Goal: Task Accomplishment & Management: Use online tool/utility

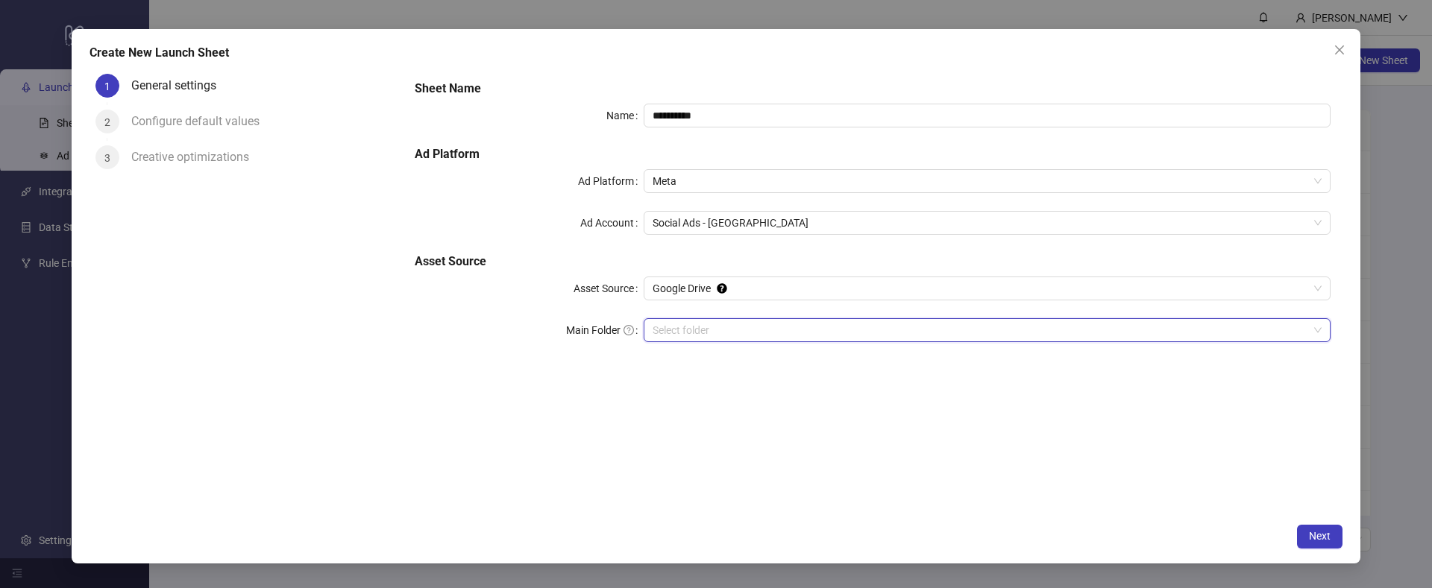
click at [770, 328] on input "Main Folder" at bounding box center [981, 330] width 656 height 22
click at [724, 333] on input "Main Folder" at bounding box center [981, 330] width 656 height 22
click at [1306, 540] on button "Next" at bounding box center [1319, 537] width 45 height 24
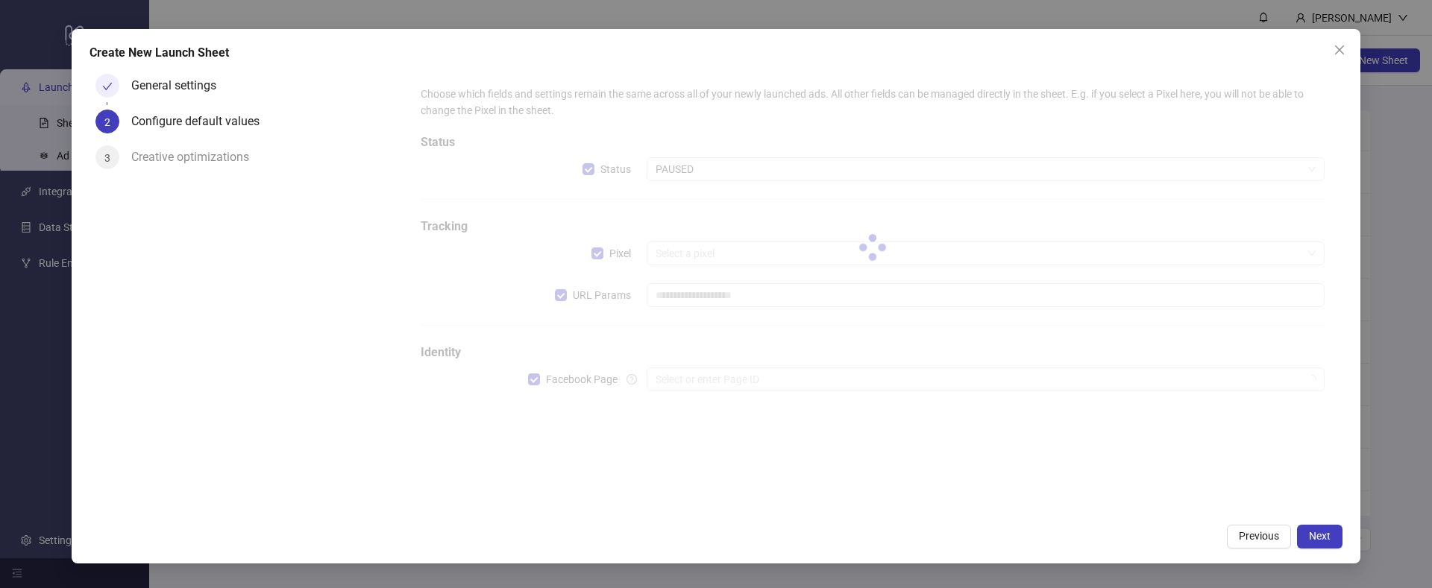
type input "**********"
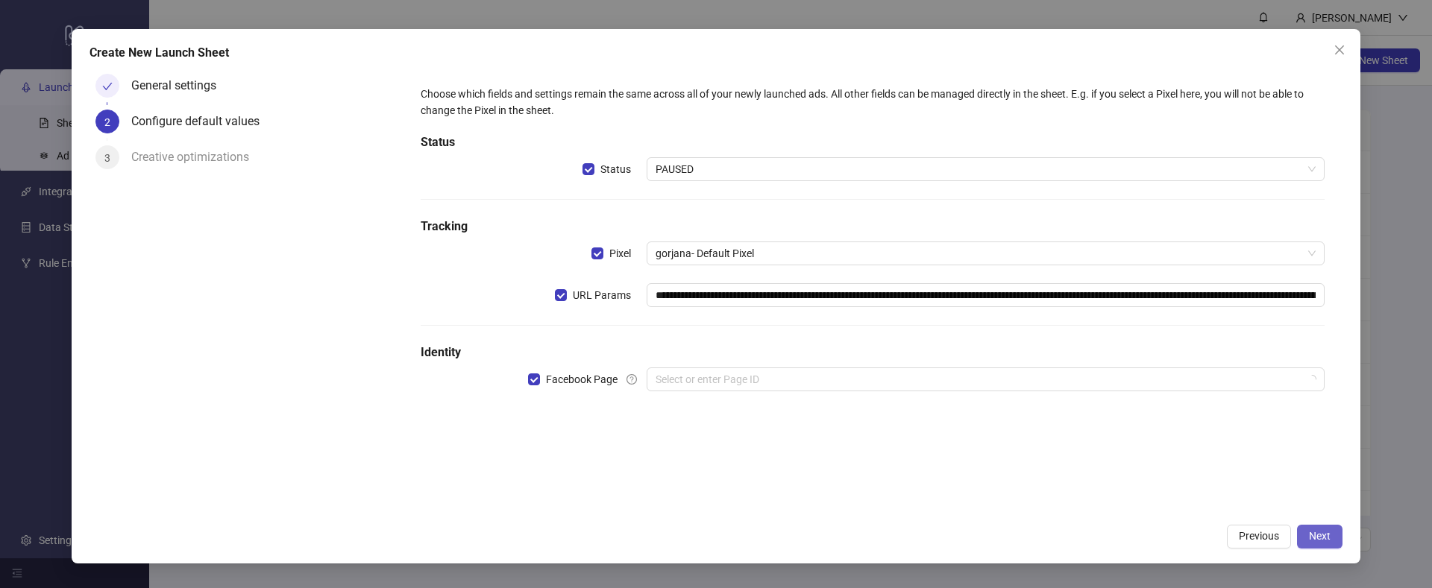
click at [1309, 537] on span "Next" at bounding box center [1320, 536] width 22 height 12
click at [720, 388] on input "search" at bounding box center [979, 379] width 647 height 22
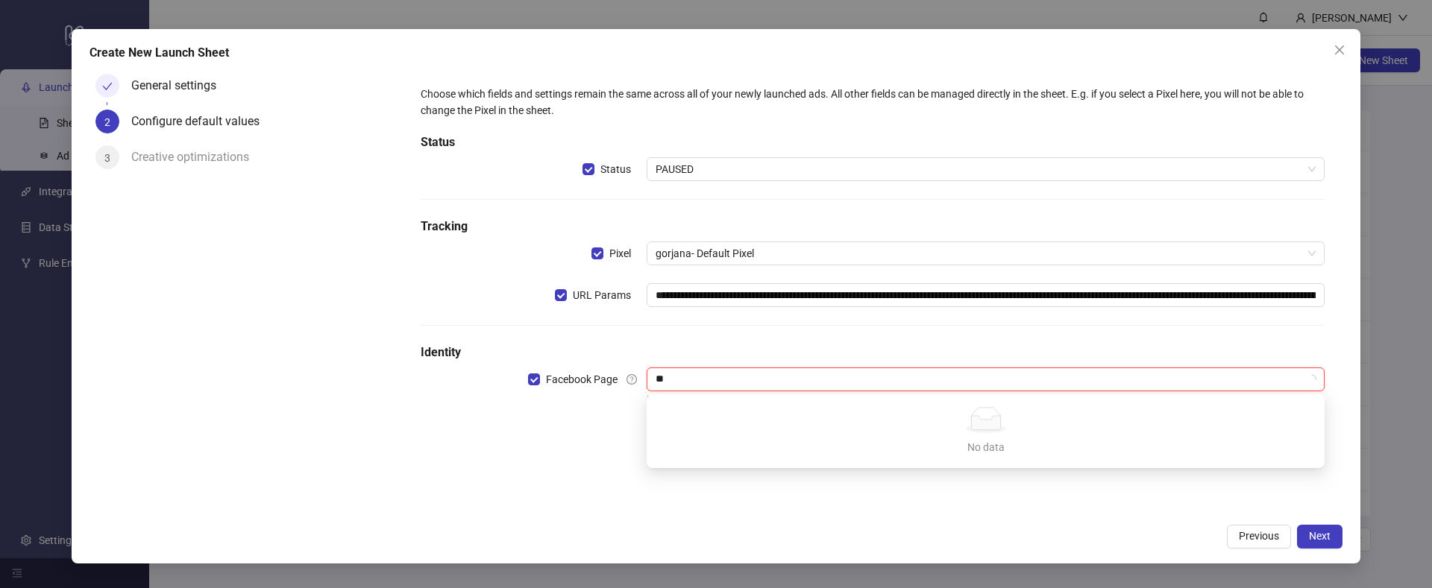
type input "*"
type input "**"
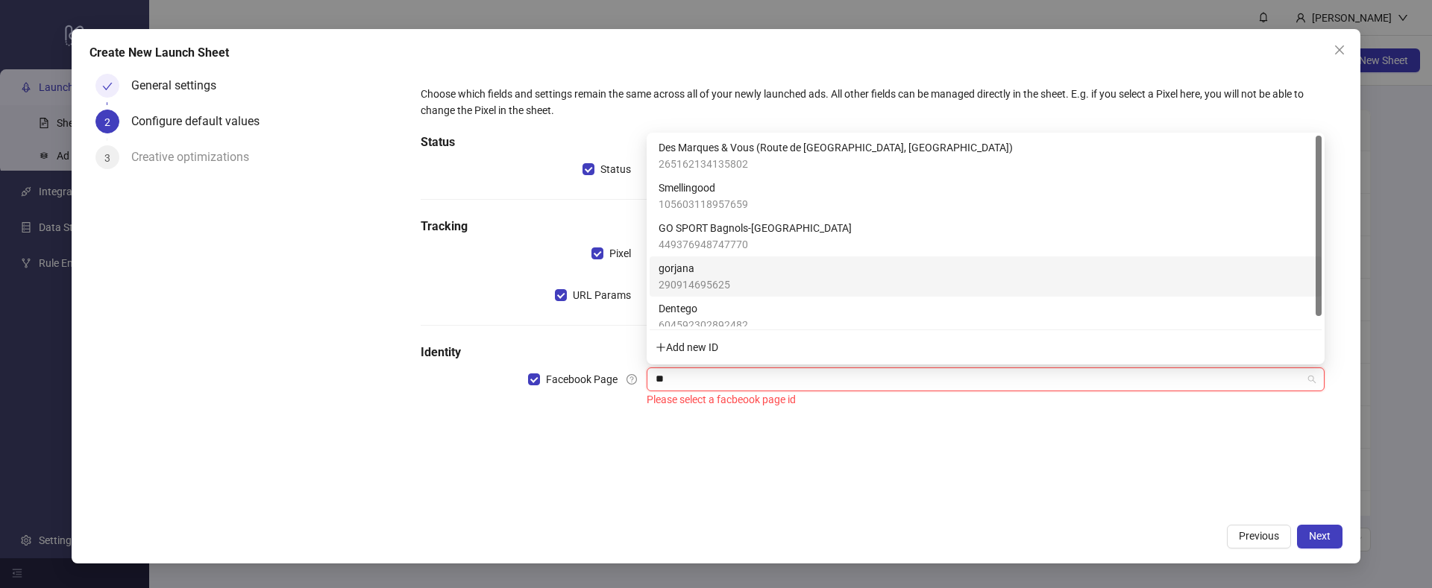
scroll to position [10, 0]
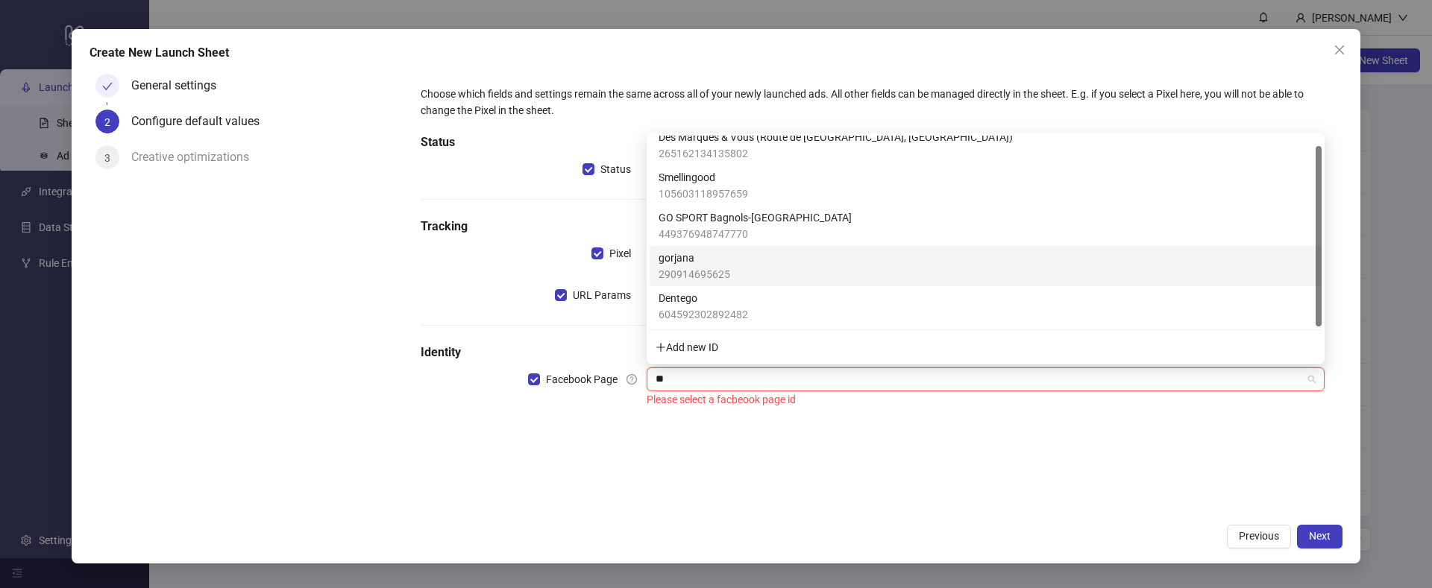
click at [684, 260] on span "gorjana" at bounding box center [695, 258] width 72 height 16
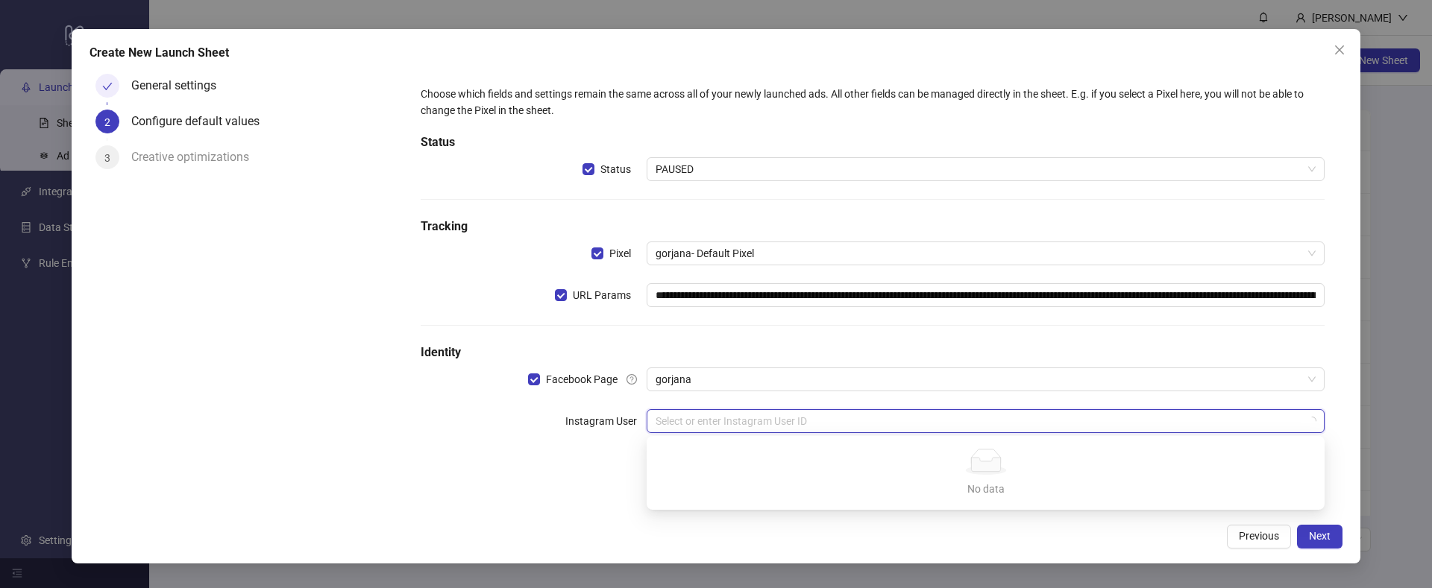
click at [706, 426] on input "search" at bounding box center [979, 421] width 647 height 22
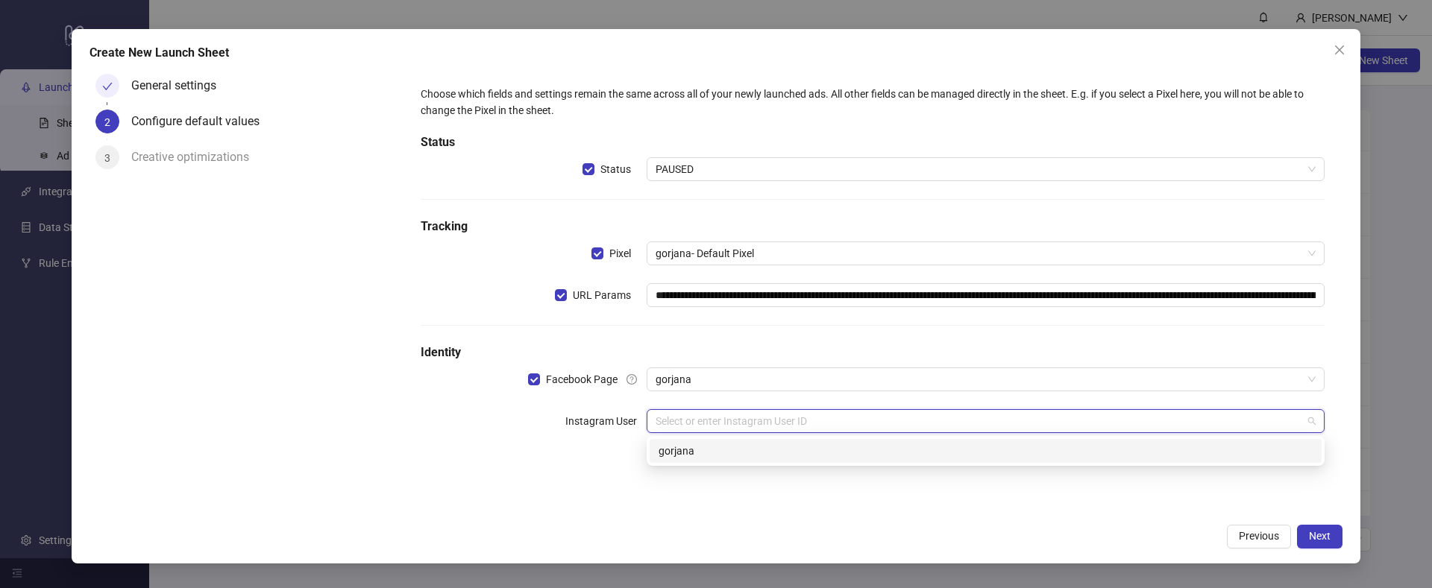
type input "*"
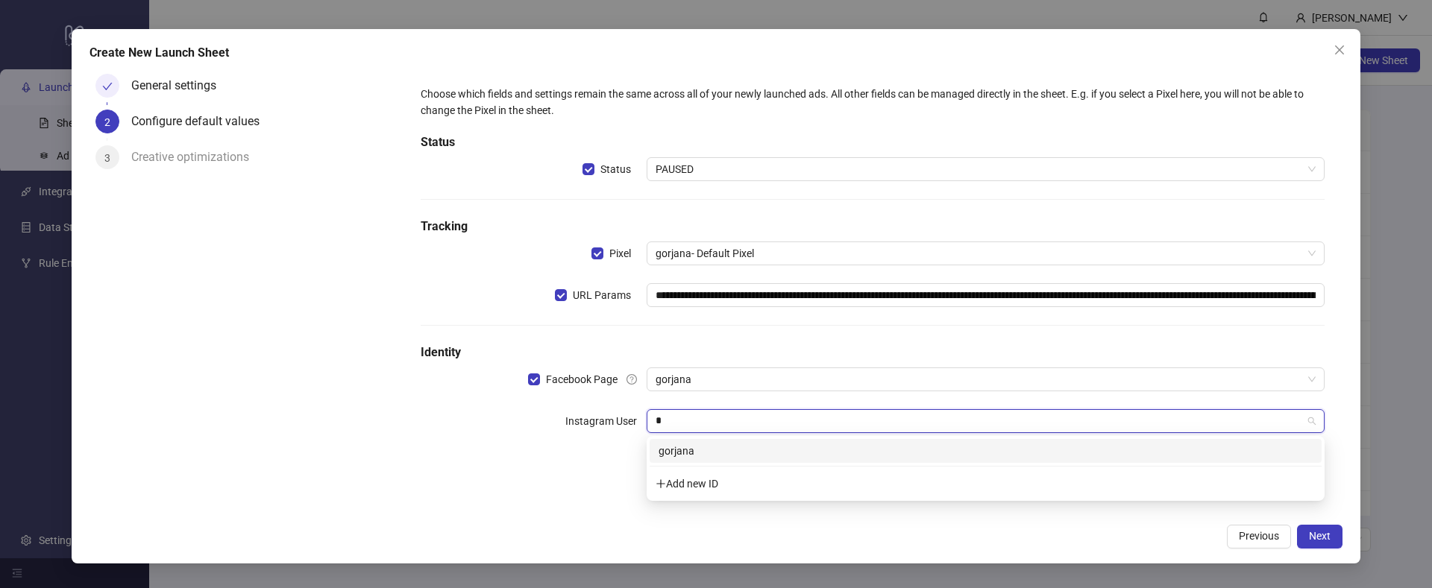
click at [700, 453] on div "gorjana" at bounding box center [986, 451] width 654 height 16
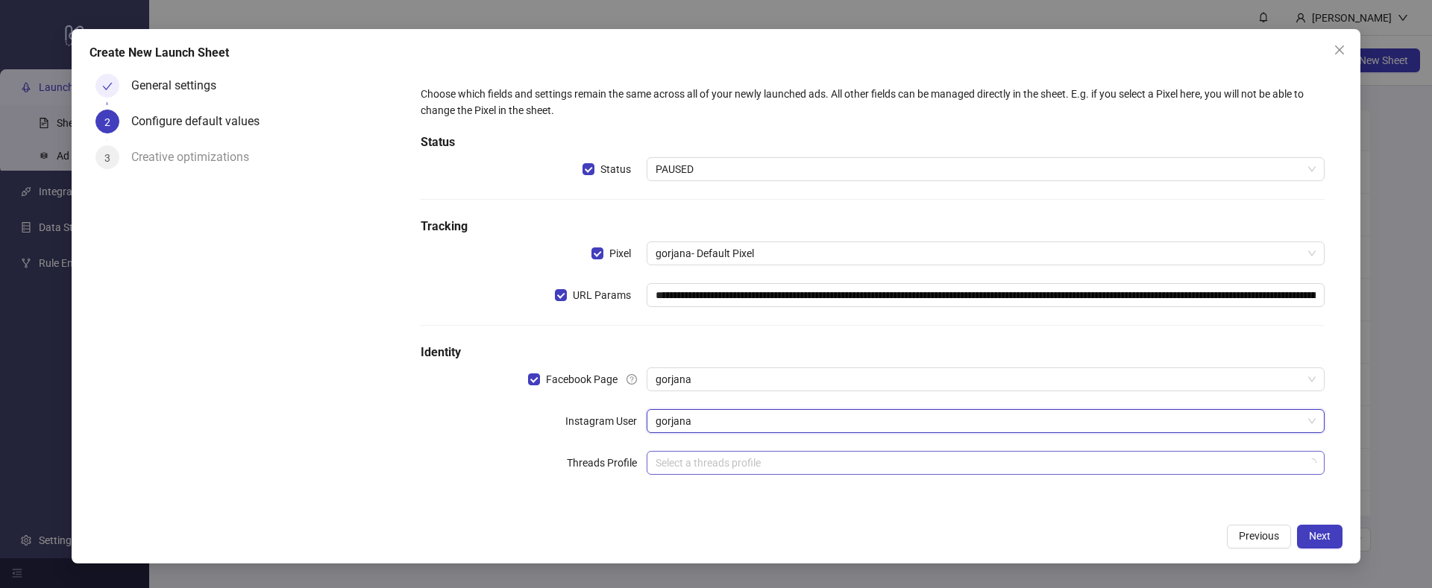
click at [696, 463] on input "search" at bounding box center [979, 463] width 647 height 22
type input "***"
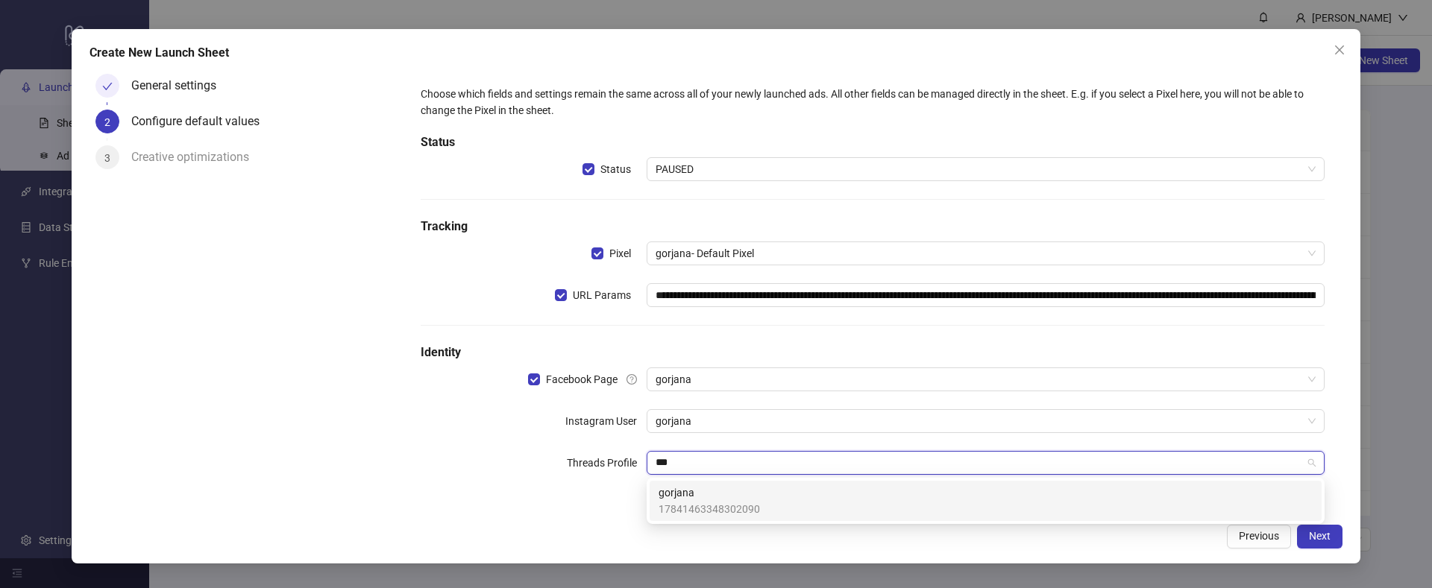
click at [691, 492] on span "gorjana" at bounding box center [709, 493] width 101 height 16
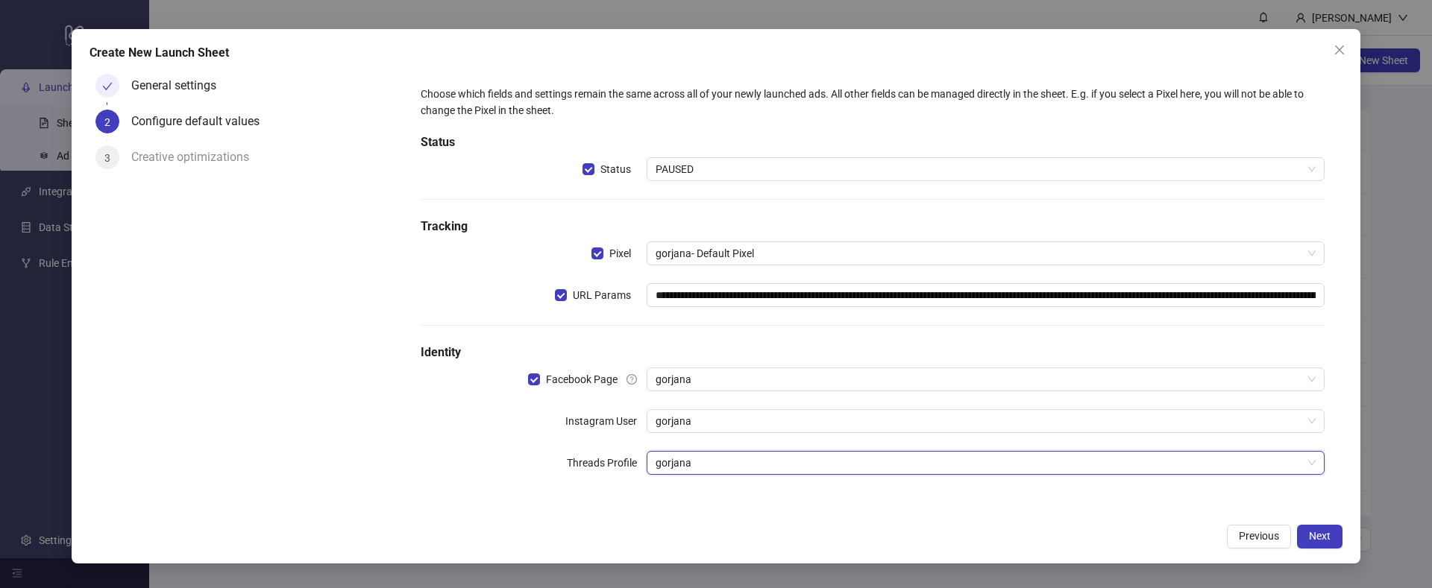
click at [1055, 539] on div "Previous Next" at bounding box center [715, 537] width 1253 height 24
click at [1309, 540] on span "Next" at bounding box center [1320, 536] width 22 height 12
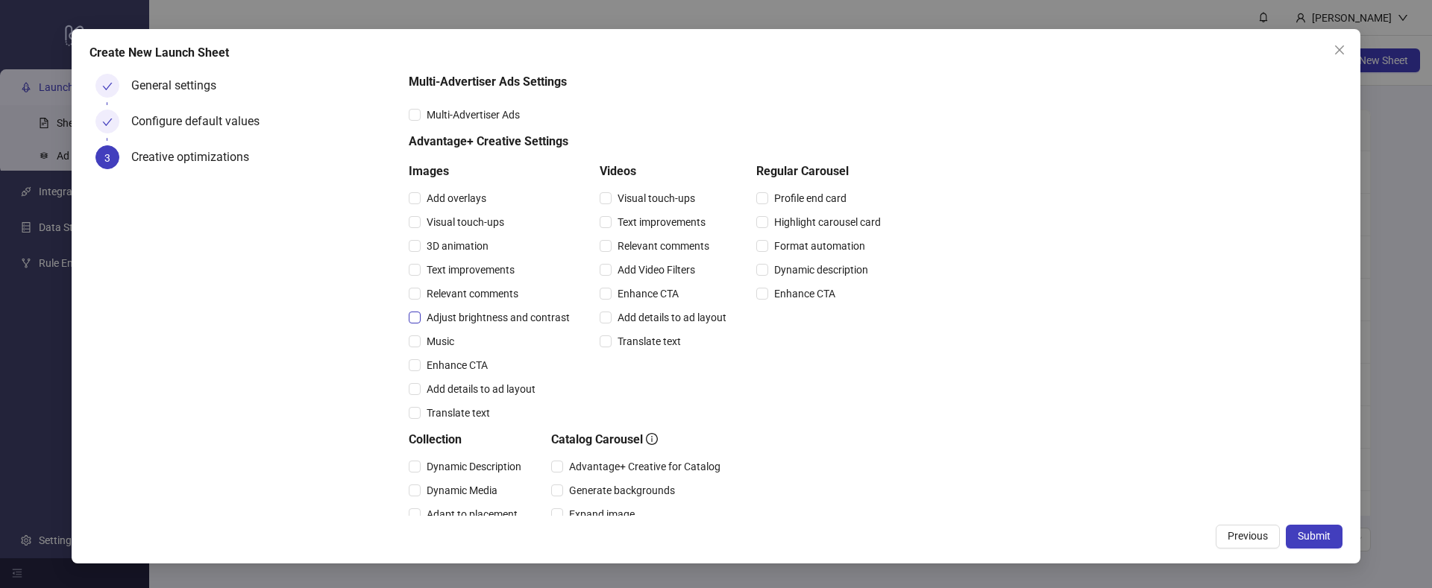
scroll to position [0, 0]
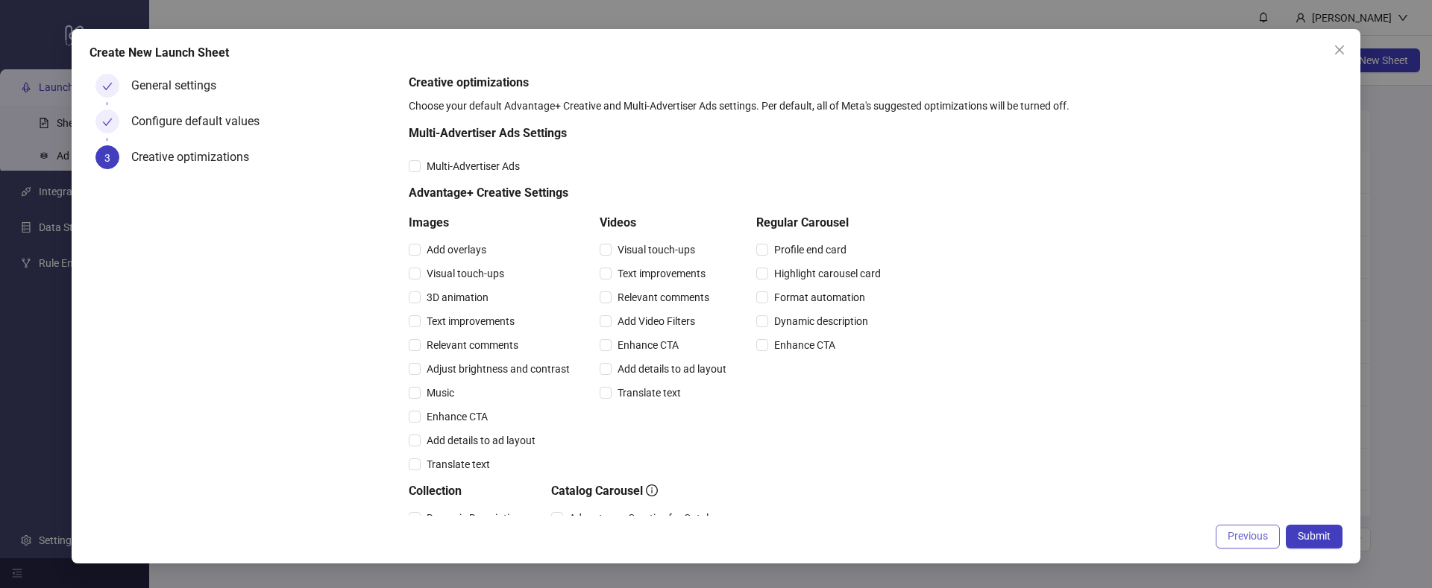
click at [1265, 541] on span "Previous" at bounding box center [1248, 536] width 40 height 12
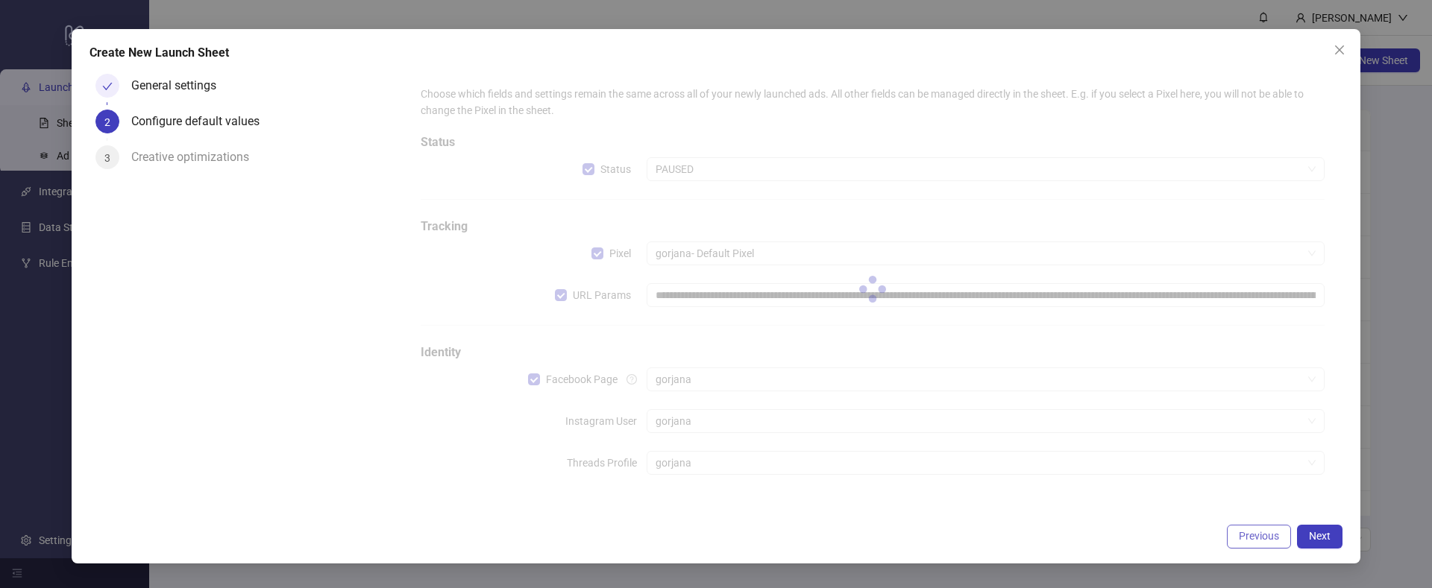
click at [1256, 534] on span "Previous" at bounding box center [1259, 536] width 40 height 12
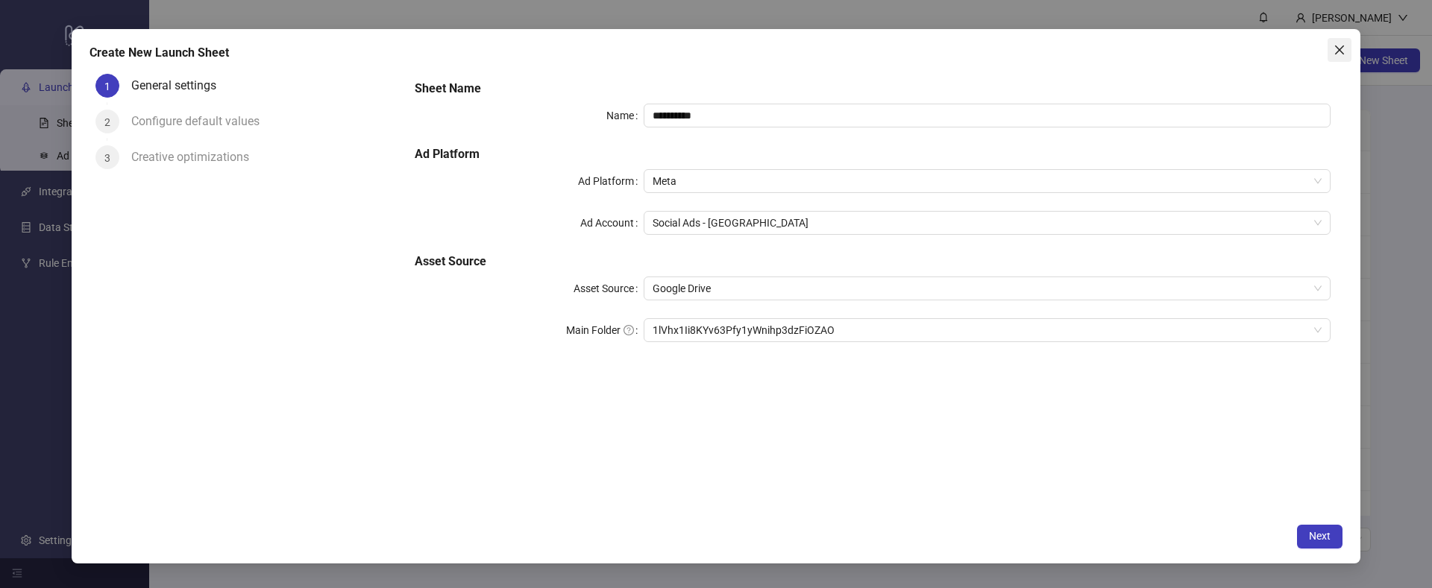
click at [1336, 55] on icon "close" at bounding box center [1339, 50] width 12 height 12
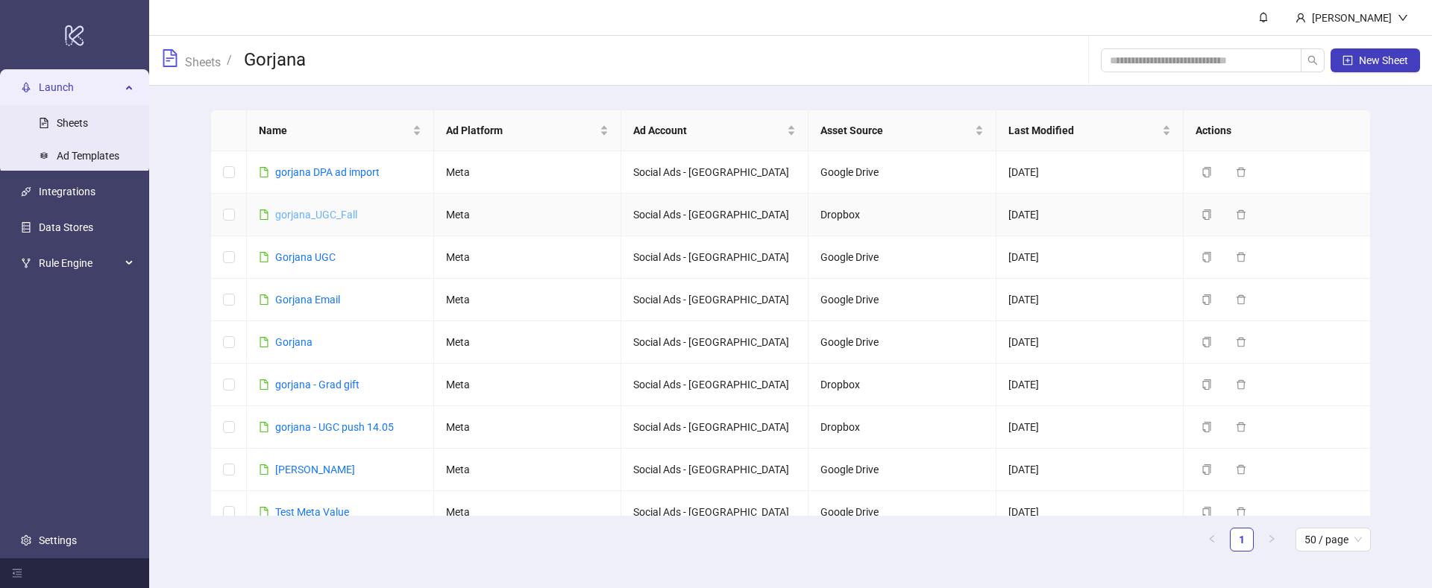
click at [303, 214] on link "gorjana_UGC_Fall" at bounding box center [316, 215] width 82 height 12
click at [307, 254] on link "Gorjana UGC" at bounding box center [305, 257] width 60 height 12
click at [1204, 257] on icon "copy" at bounding box center [1206, 257] width 10 height 10
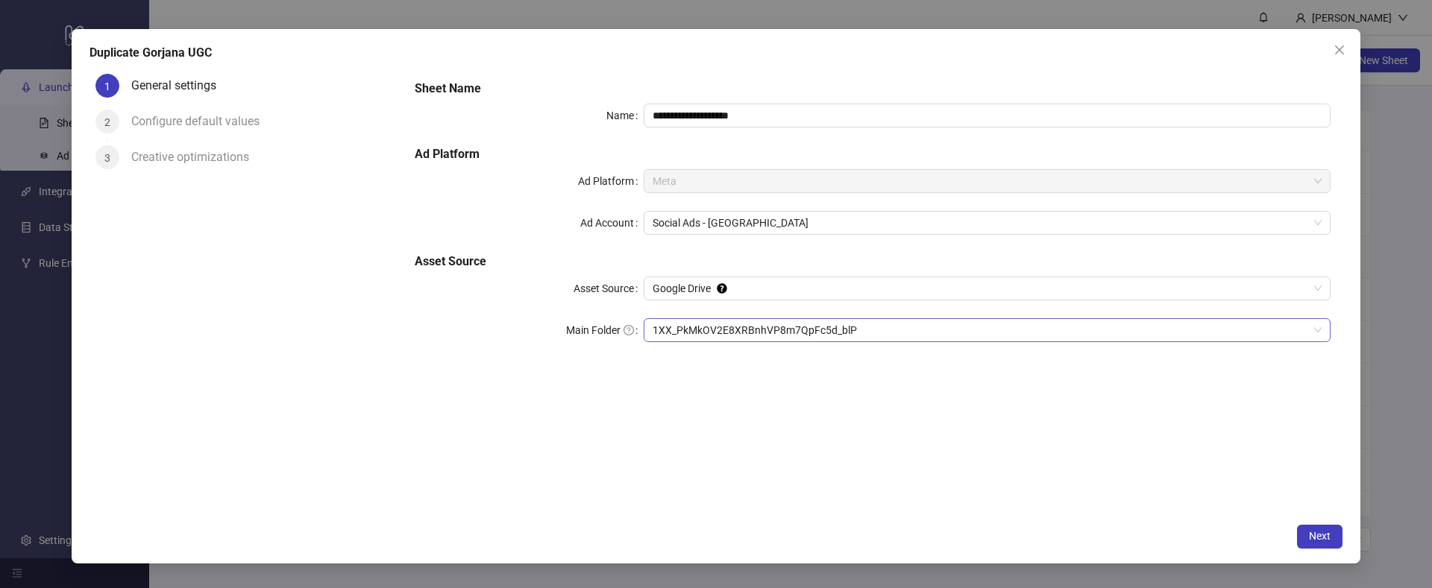
click at [678, 328] on span "1XX_PkMkOV2E8XRBnhVP8m7QpFc5d_blP" at bounding box center [987, 330] width 669 height 22
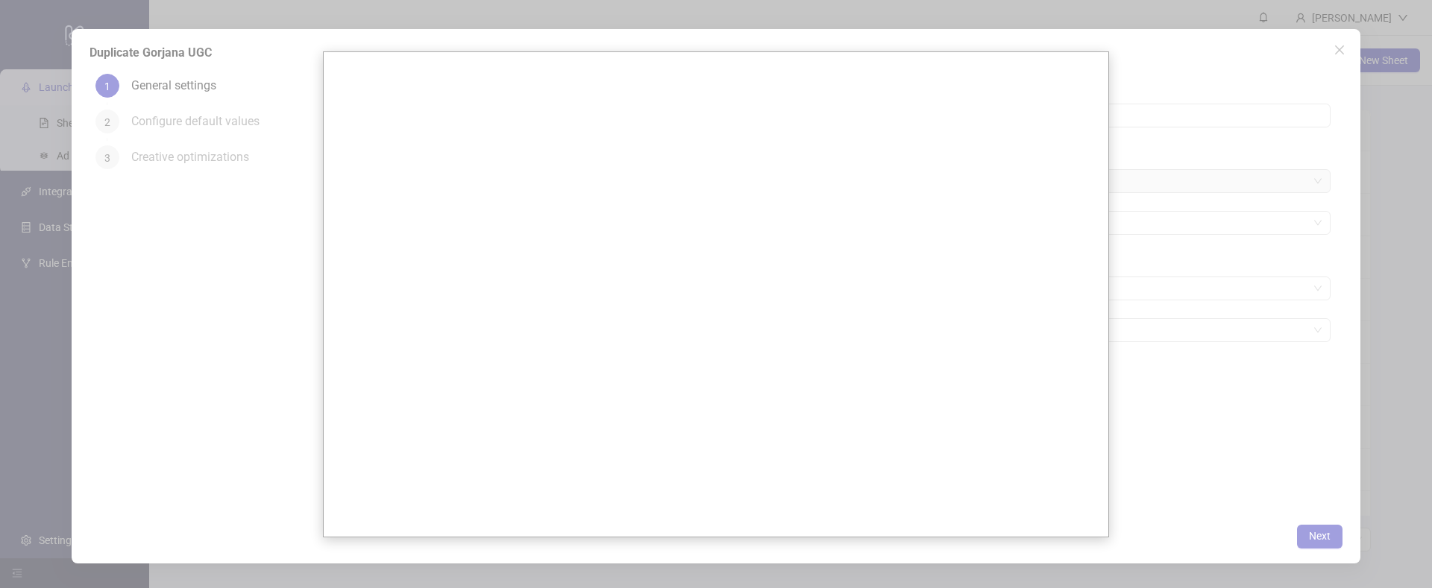
click at [224, 254] on div at bounding box center [716, 294] width 1432 height 588
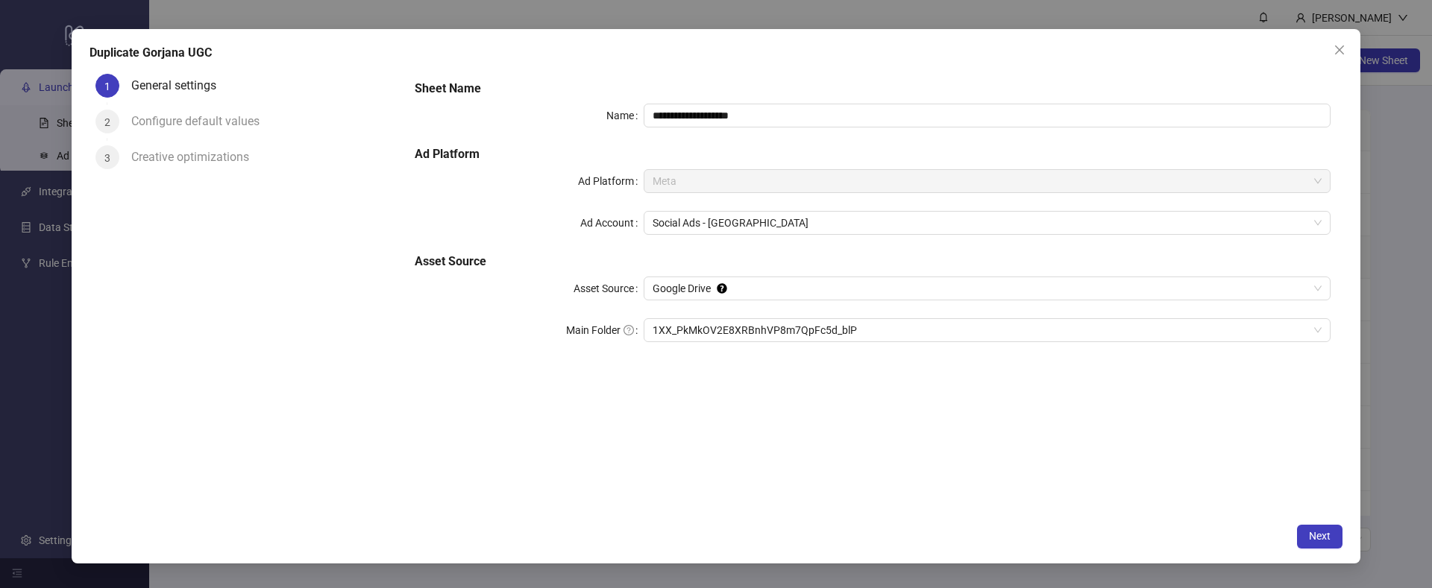
click at [425, 515] on div "**********" at bounding box center [873, 291] width 940 height 447
click at [1315, 526] on button "Next" at bounding box center [1319, 537] width 45 height 24
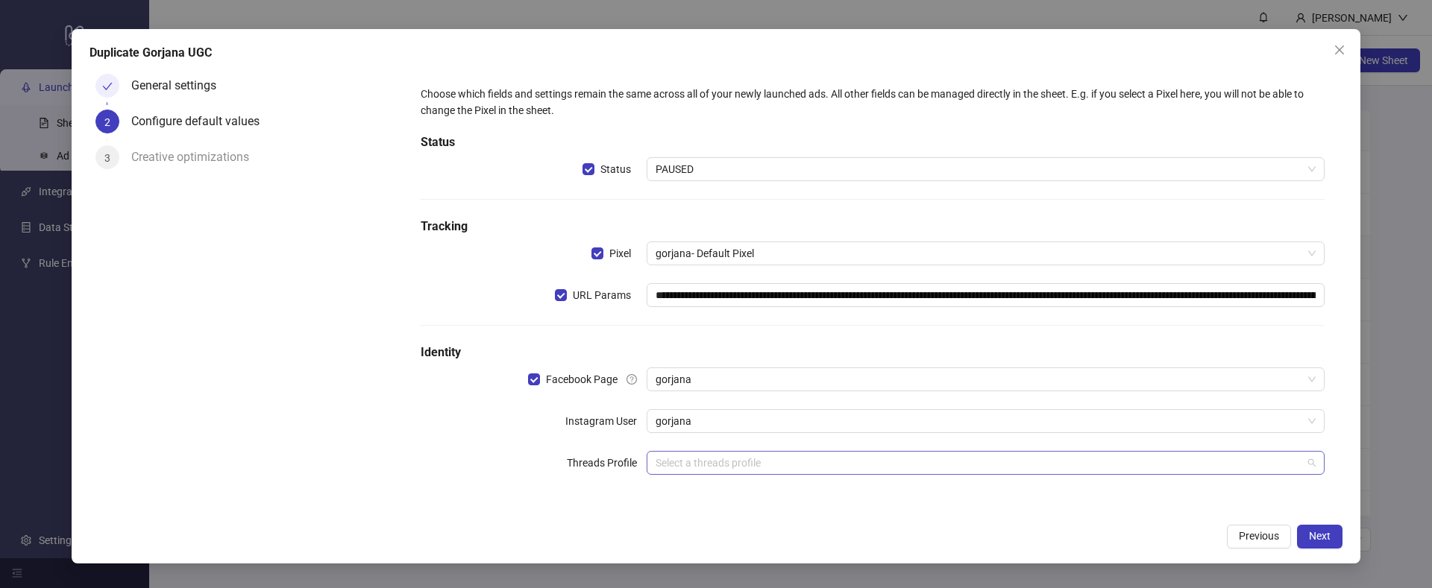
click at [901, 461] on input "search" at bounding box center [979, 463] width 647 height 22
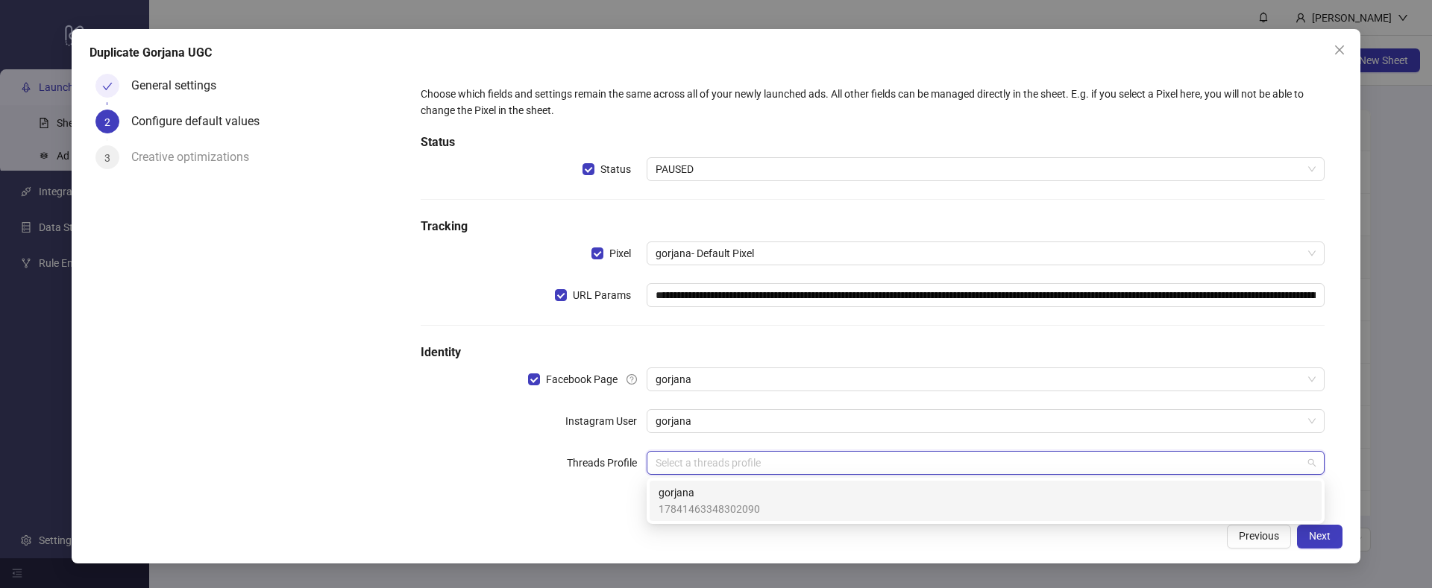
click at [733, 521] on div "17841463348302090 gorjana 17841463348302090" at bounding box center [986, 501] width 678 height 46
click at [795, 503] on div "gorjana 17841463348302090" at bounding box center [986, 501] width 654 height 33
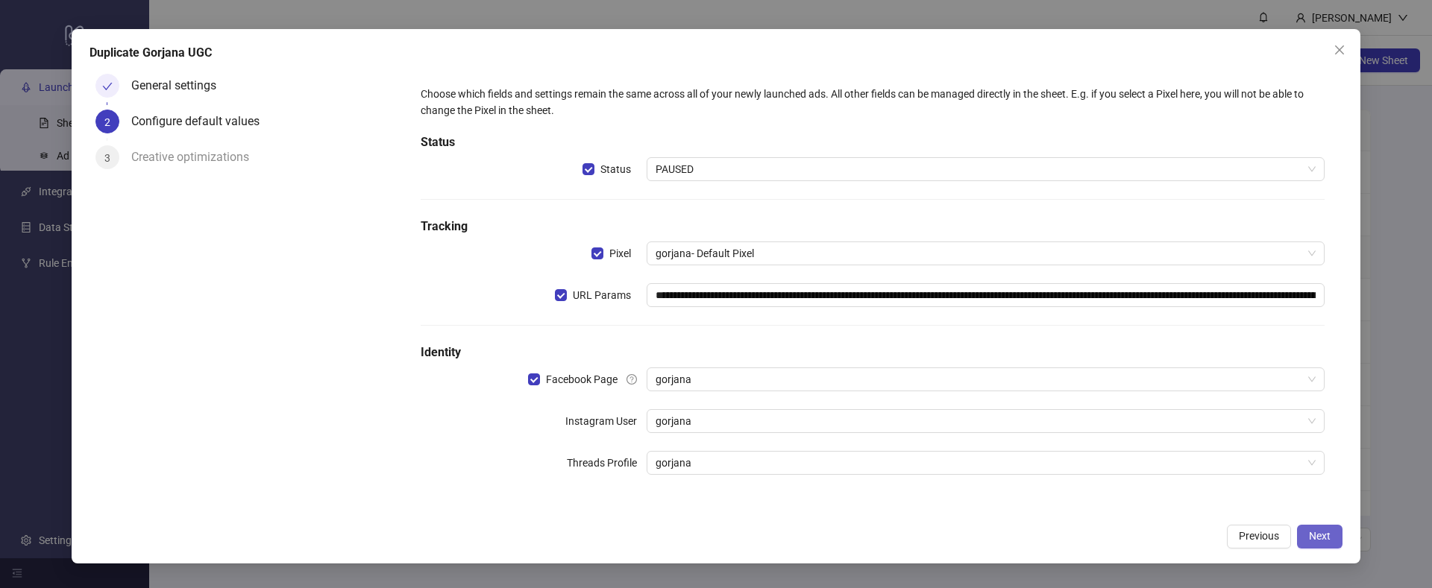
click at [1317, 538] on span "Next" at bounding box center [1320, 536] width 22 height 12
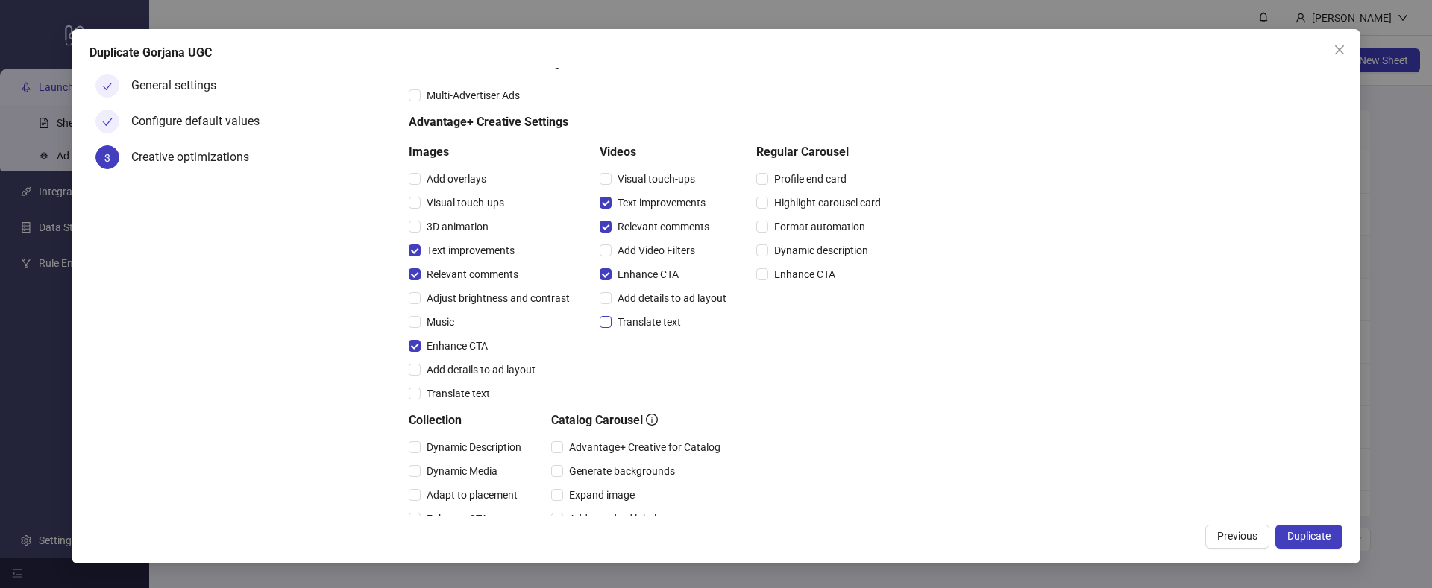
scroll to position [72, 0]
click at [773, 272] on span "Enhance CTA" at bounding box center [804, 273] width 73 height 16
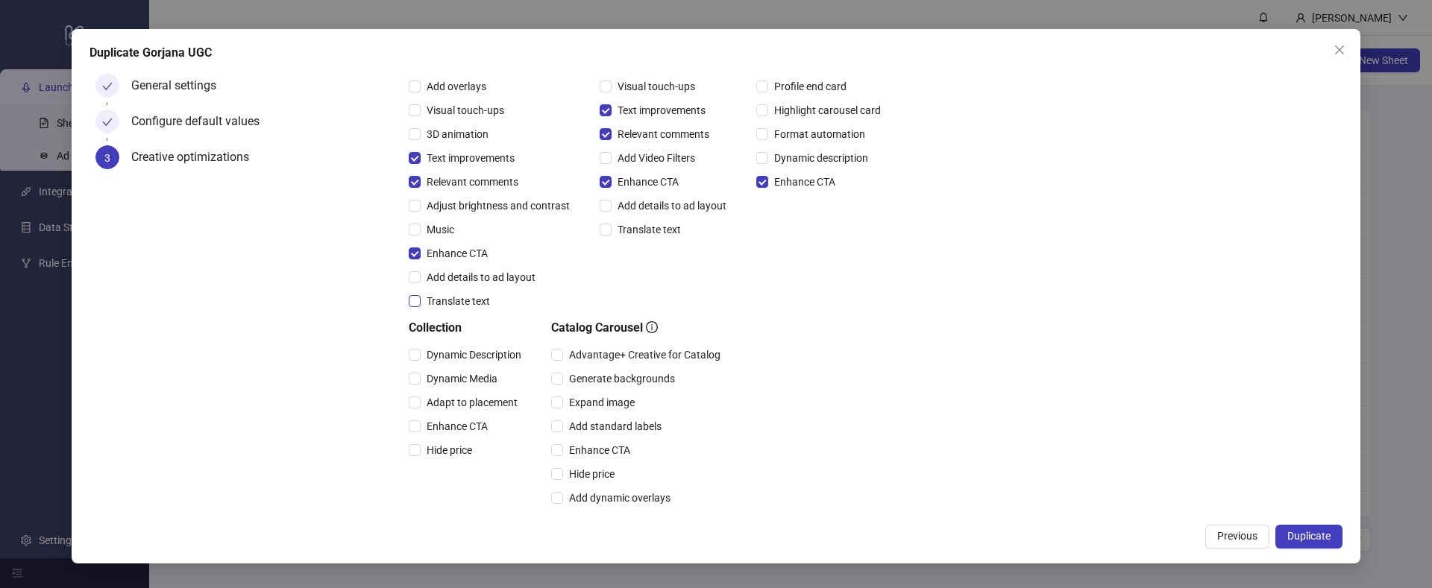
scroll to position [166, 0]
click at [416, 416] on label "Enhance CTA" at bounding box center [451, 424] width 85 height 16
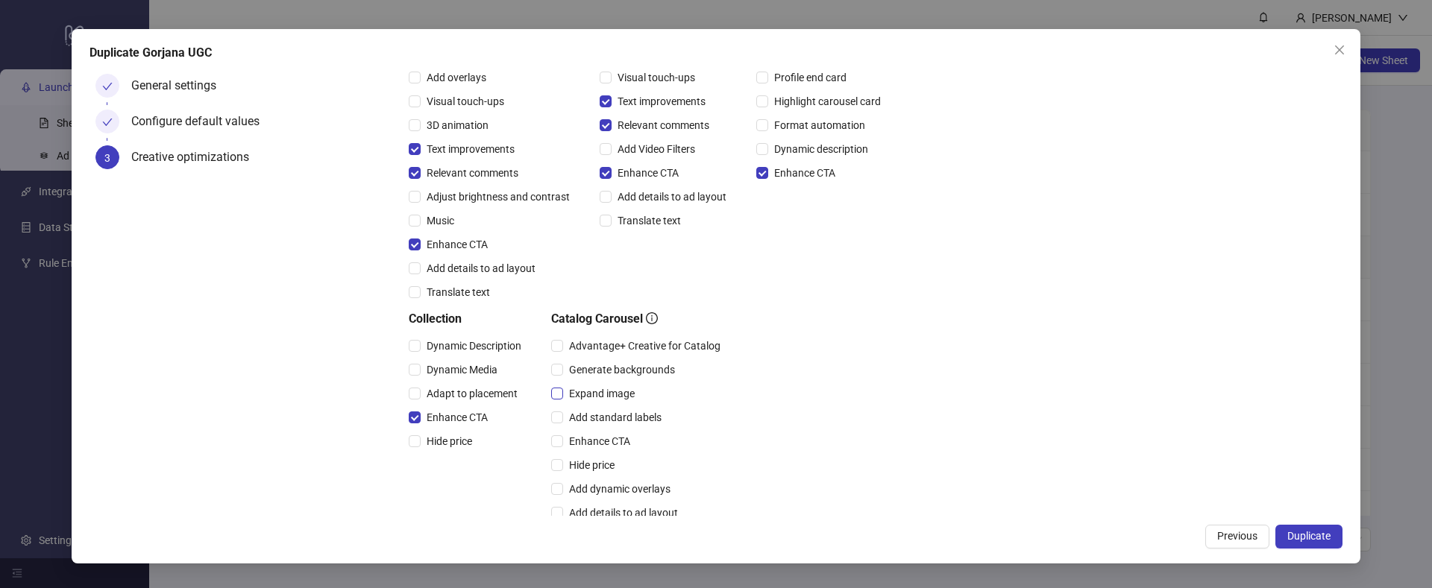
scroll to position [180, 0]
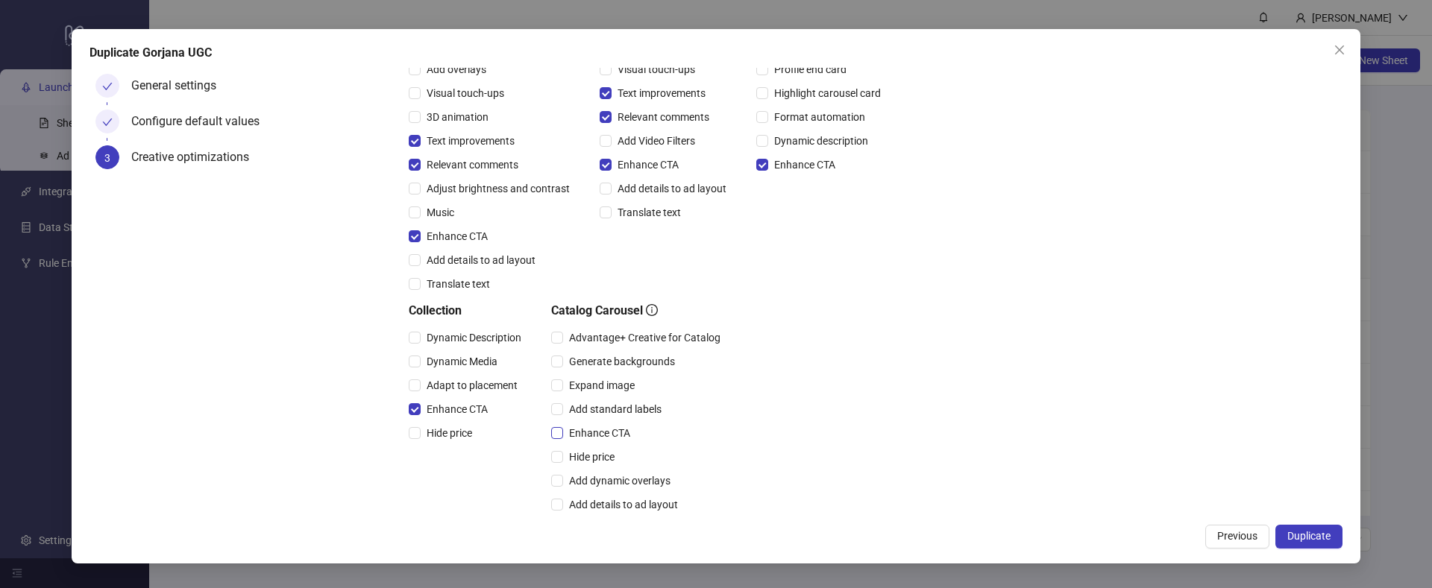
click at [564, 439] on span "Enhance CTA" at bounding box center [599, 433] width 73 height 16
click at [564, 454] on span "Hide price" at bounding box center [591, 457] width 57 height 16
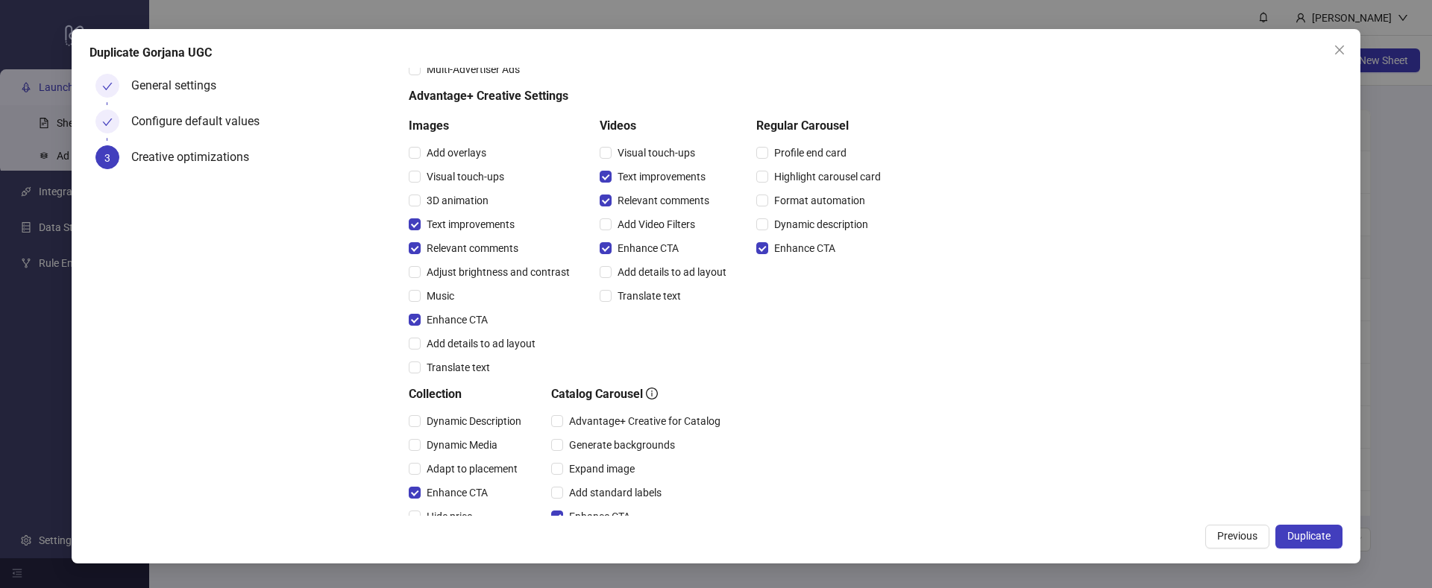
scroll to position [88, 0]
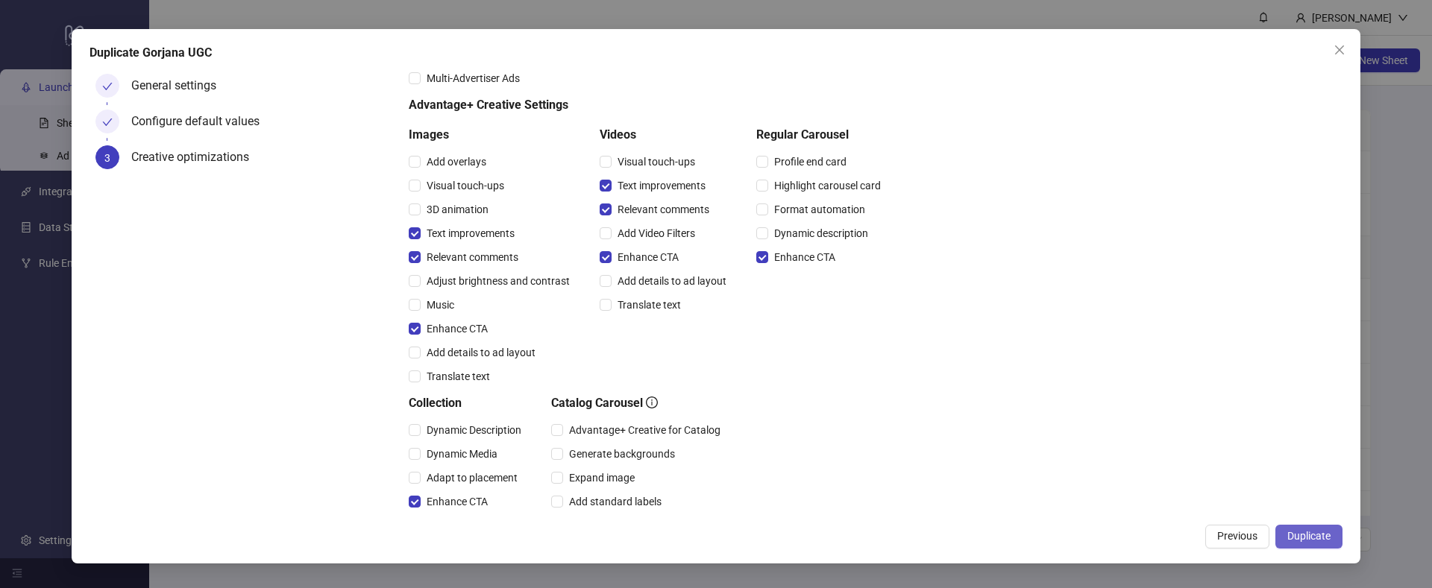
click at [1311, 537] on span "Duplicate" at bounding box center [1308, 536] width 43 height 12
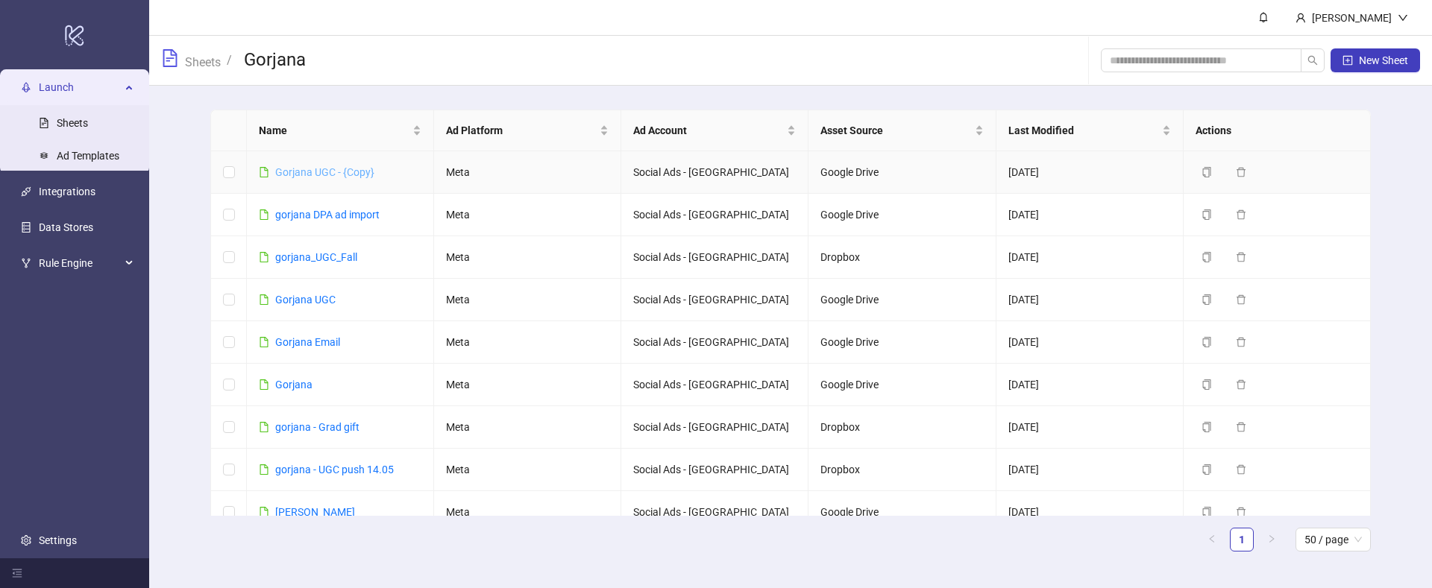
click at [330, 175] on link "Gorjana UGC - {Copy}" at bounding box center [324, 172] width 99 height 12
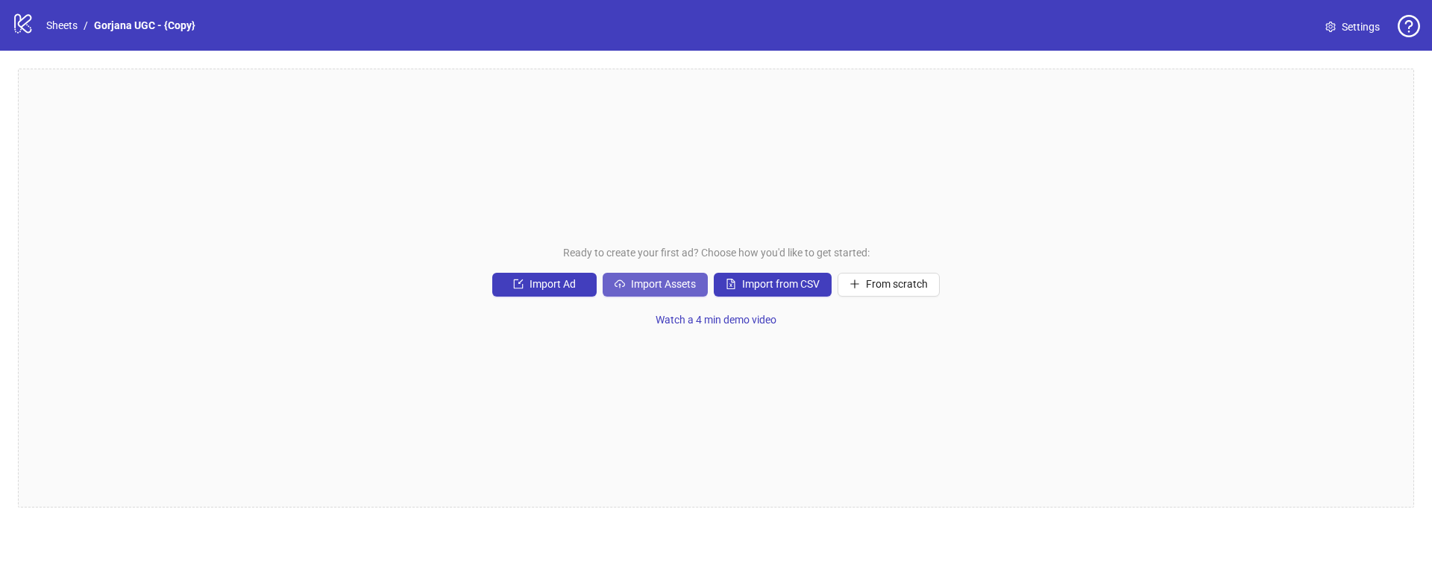
click at [615, 283] on icon "cloud-upload" at bounding box center [620, 284] width 10 height 10
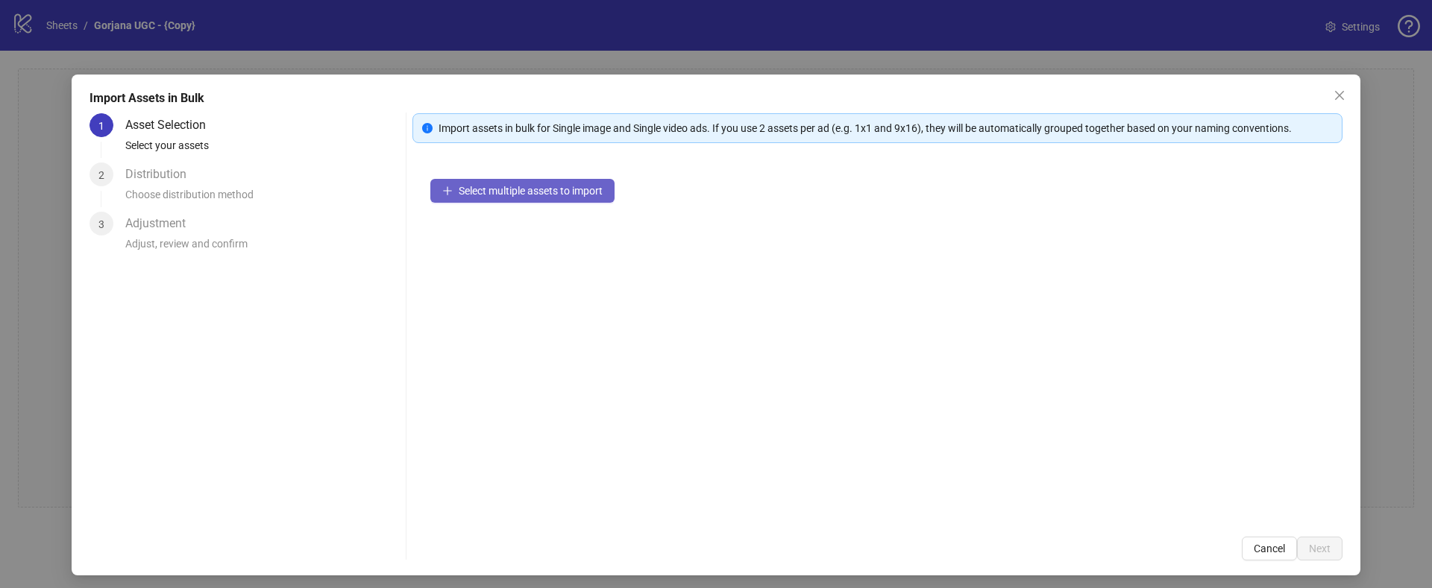
click at [495, 186] on span "Select multiple assets to import" at bounding box center [531, 191] width 144 height 12
click at [195, 154] on div "Select your assets" at bounding box center [262, 149] width 274 height 25
click at [179, 163] on div "Distribution" at bounding box center [161, 175] width 73 height 24
click at [478, 163] on div "Select multiple assets to import" at bounding box center [877, 340] width 930 height 358
click at [477, 188] on span "Select multiple assets to import" at bounding box center [531, 191] width 144 height 12
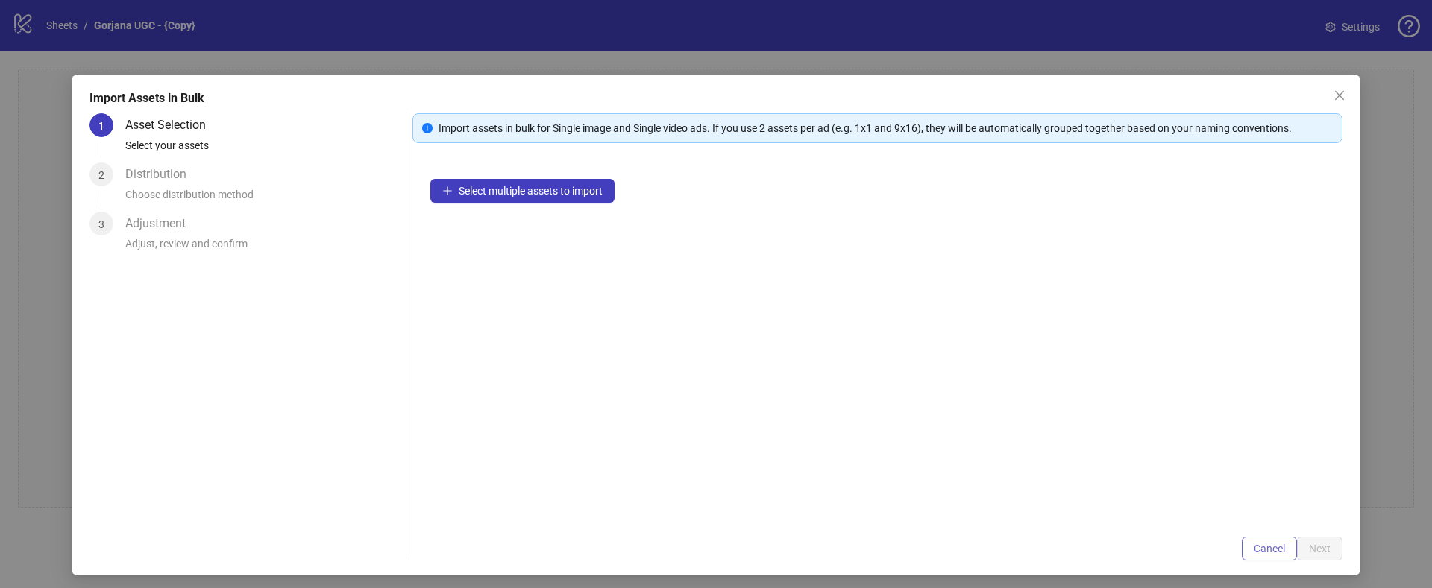
click at [1292, 548] on button "Cancel" at bounding box center [1269, 549] width 55 height 24
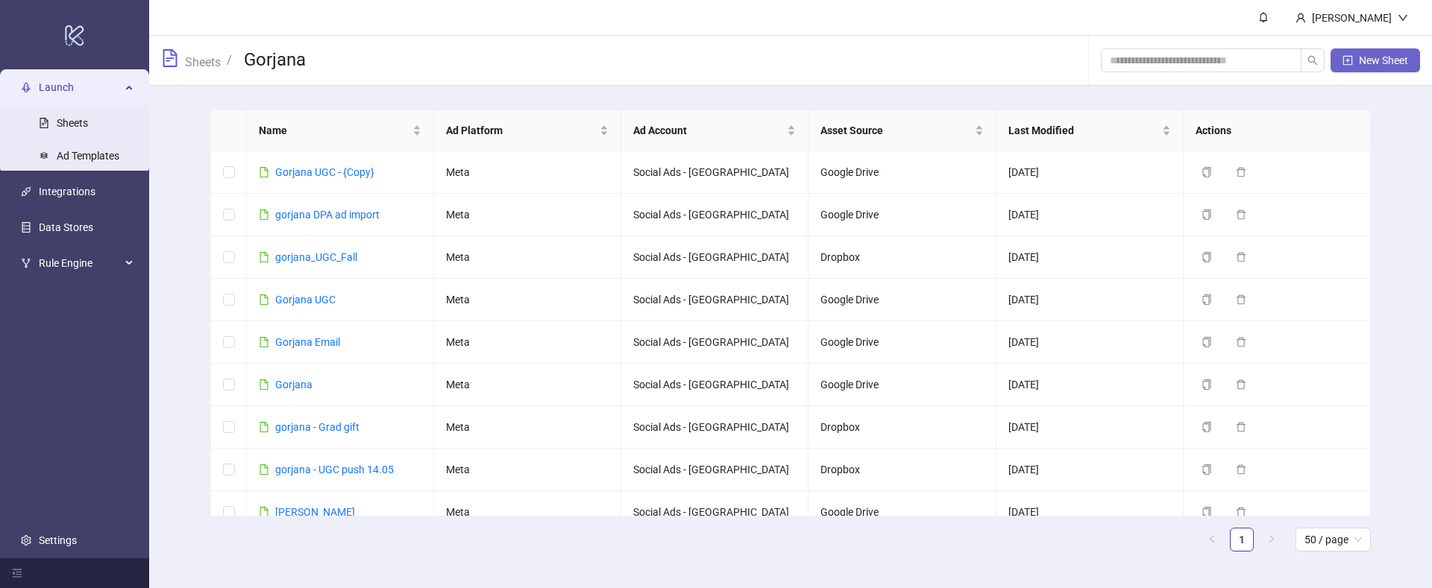
click at [1354, 50] on button "New Sheet" at bounding box center [1375, 60] width 89 height 24
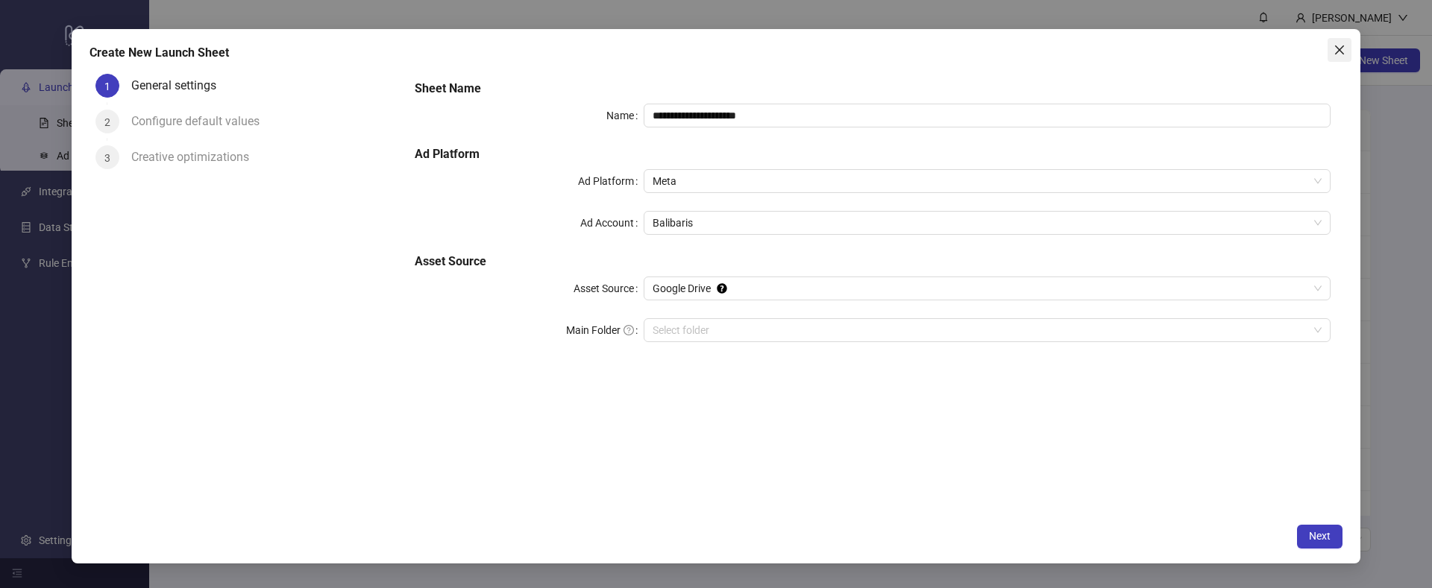
click at [1332, 51] on span "Close" at bounding box center [1340, 50] width 24 height 12
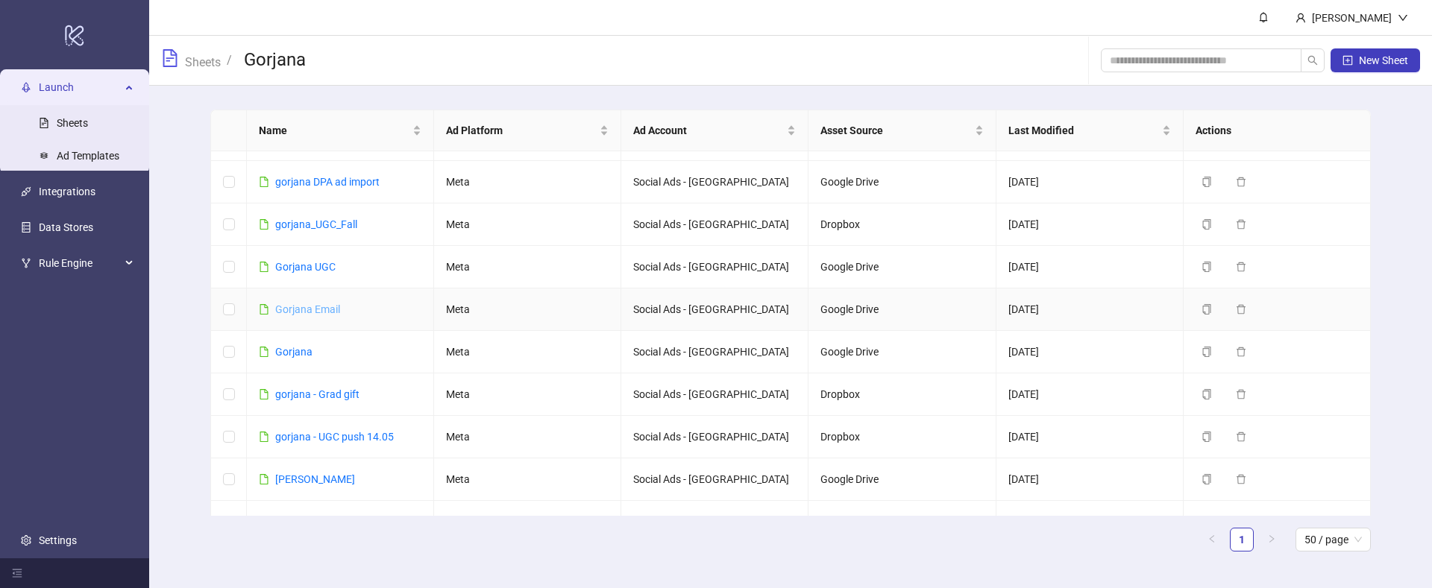
scroll to position [39, 0]
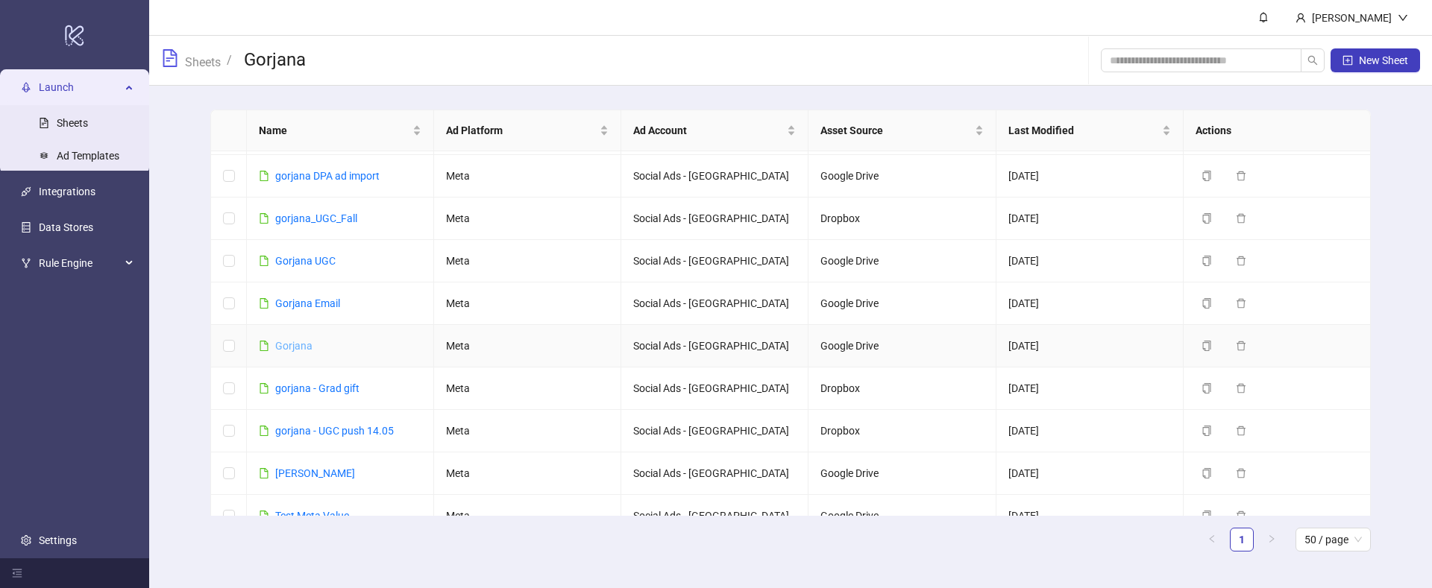
click at [291, 347] on link "Gorjana" at bounding box center [293, 346] width 37 height 12
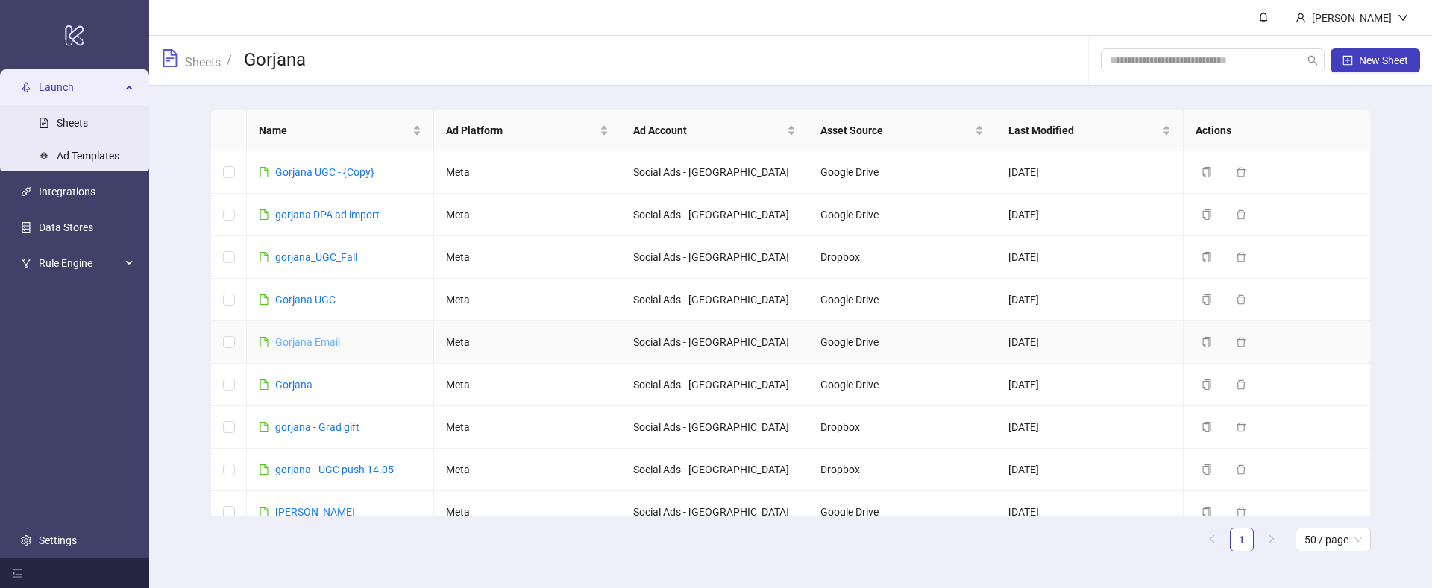
click at [289, 347] on link "Gorjana Email" at bounding box center [307, 342] width 65 height 12
click at [1201, 343] on icon "copy" at bounding box center [1206, 342] width 10 height 10
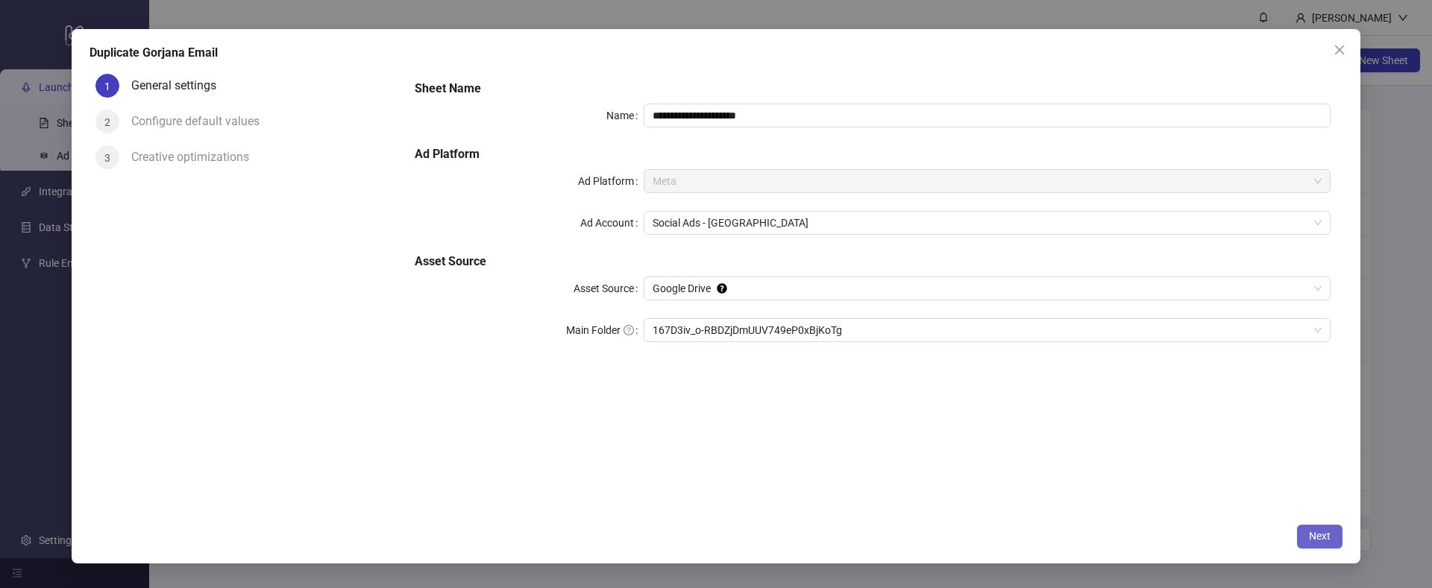
click at [1325, 535] on span "Next" at bounding box center [1320, 536] width 22 height 12
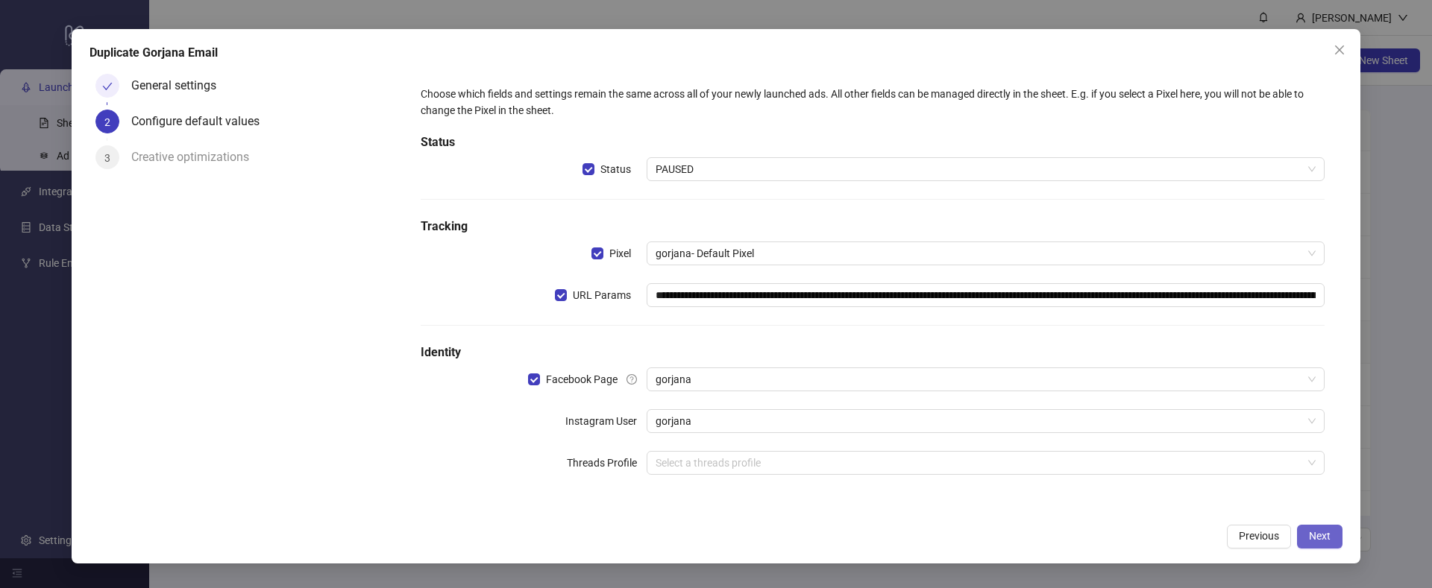
click at [1325, 535] on span "Next" at bounding box center [1320, 536] width 22 height 12
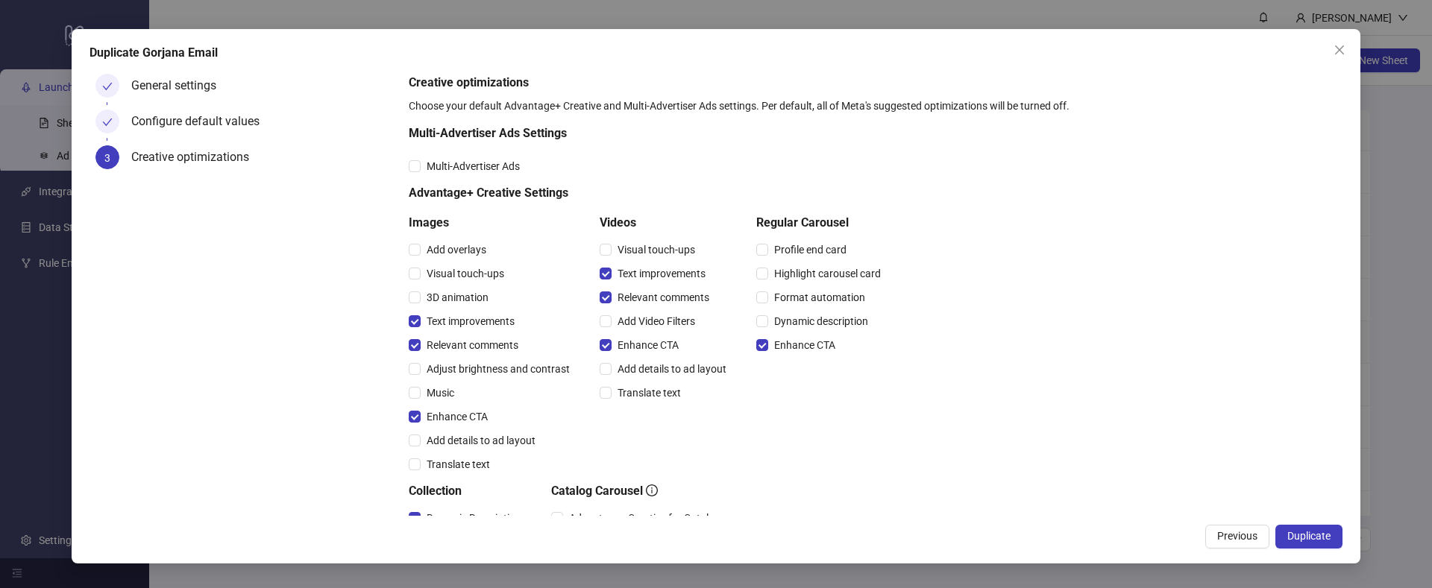
click at [1325, 535] on span "Duplicate" at bounding box center [1308, 536] width 43 height 12
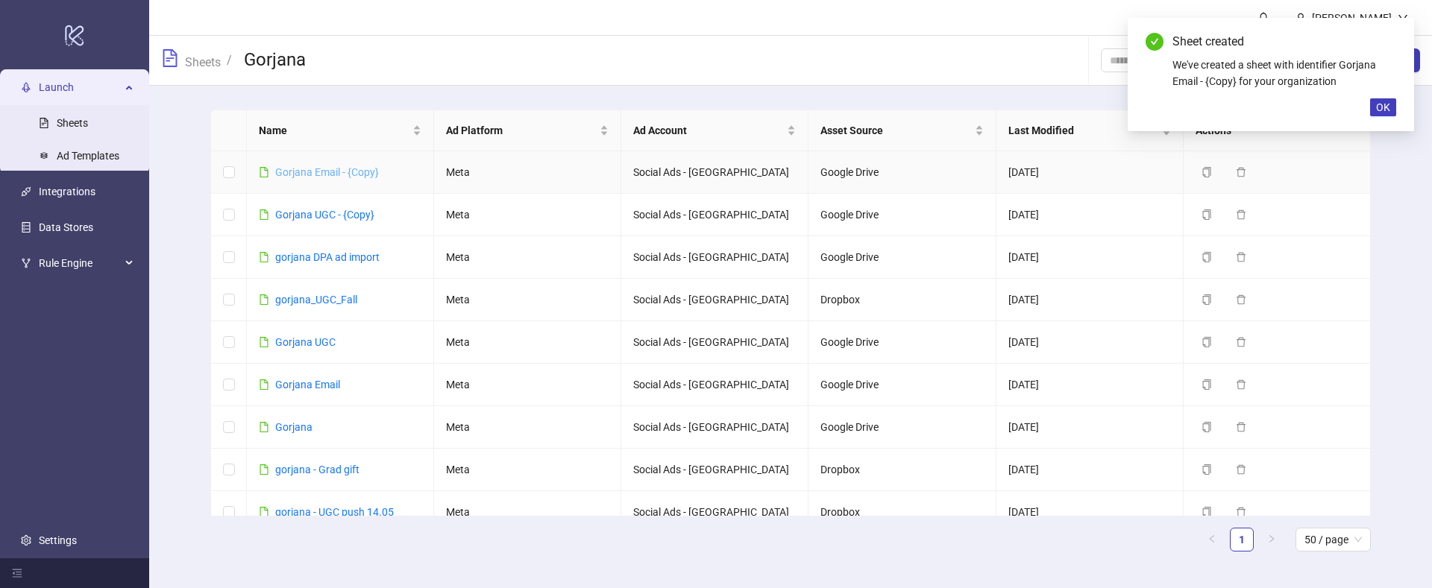
click at [301, 172] on link "Gorjana Email - {Copy}" at bounding box center [327, 172] width 104 height 12
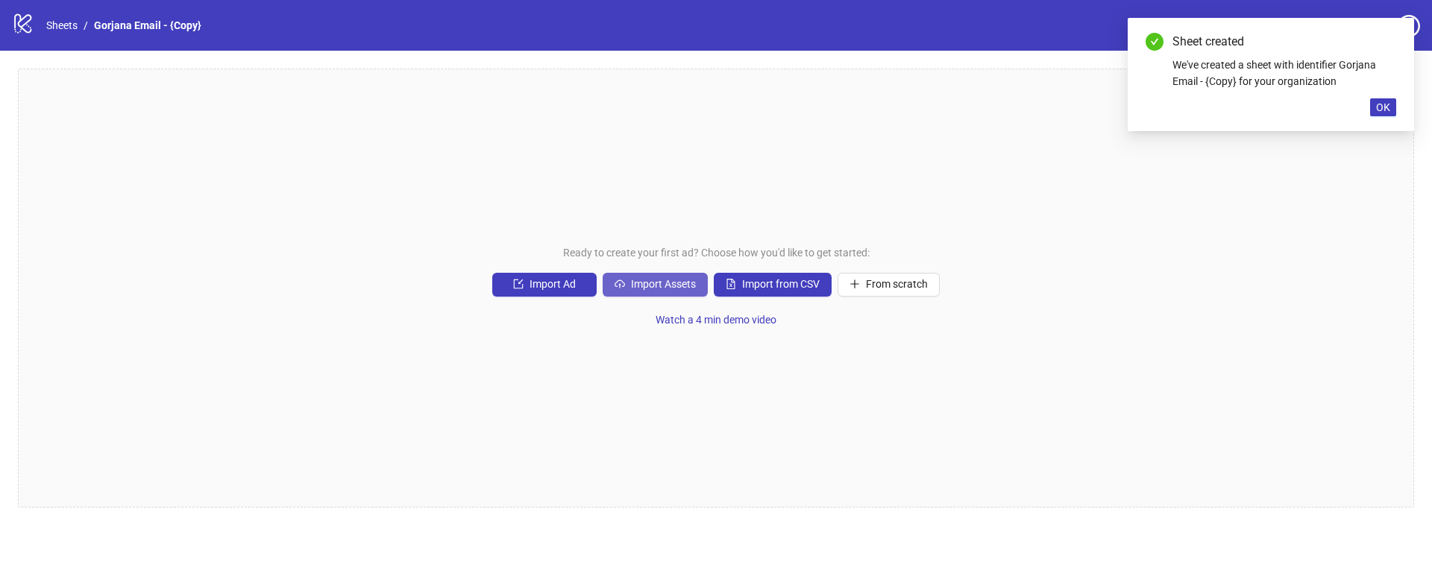
click at [629, 287] on button "Import Assets" at bounding box center [655, 285] width 105 height 24
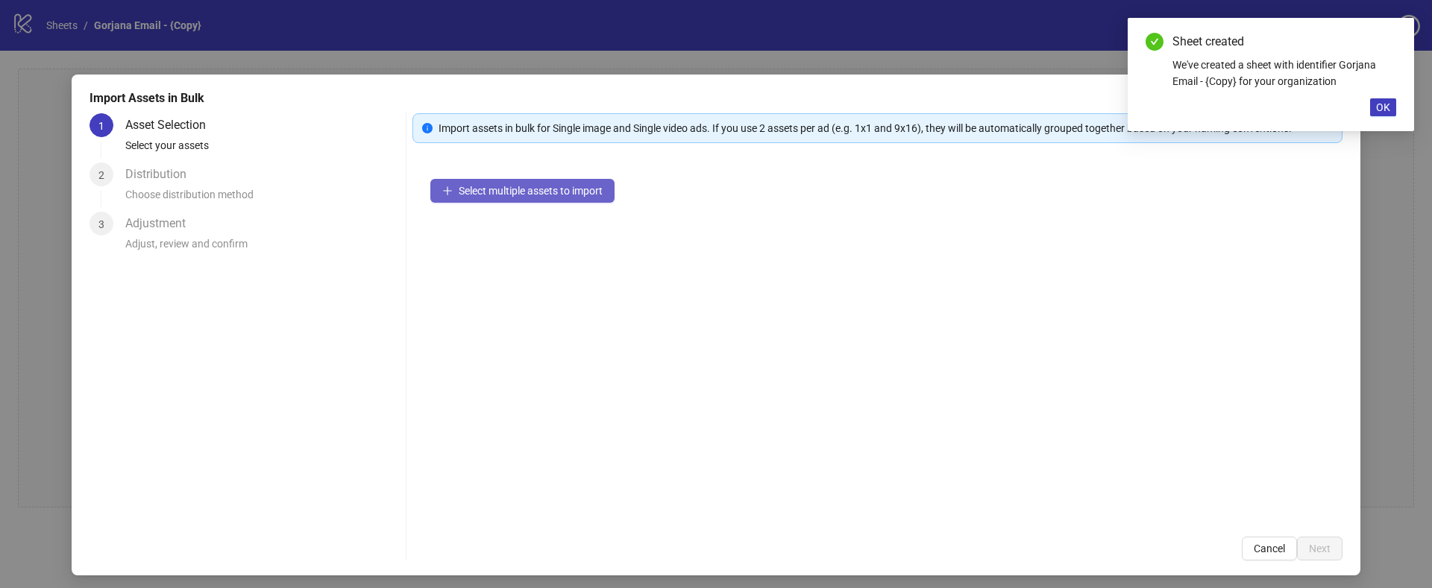
click at [452, 186] on icon "plus" at bounding box center [447, 191] width 10 height 10
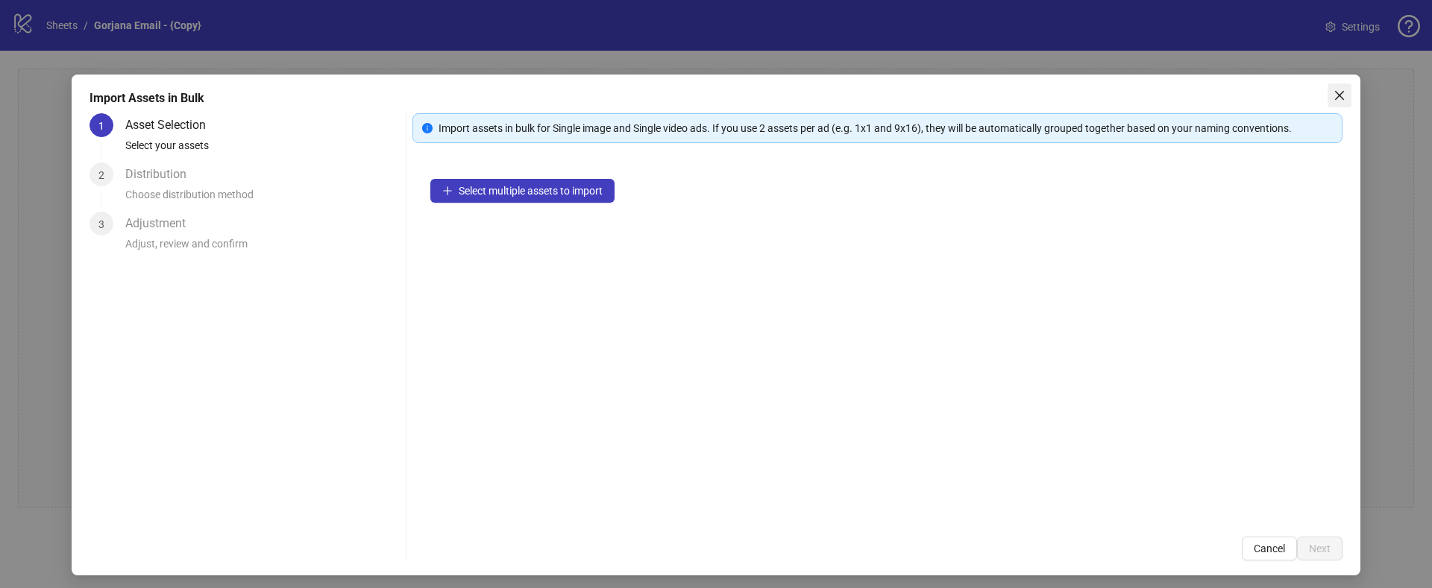
click at [1342, 99] on icon "close" at bounding box center [1339, 95] width 12 height 12
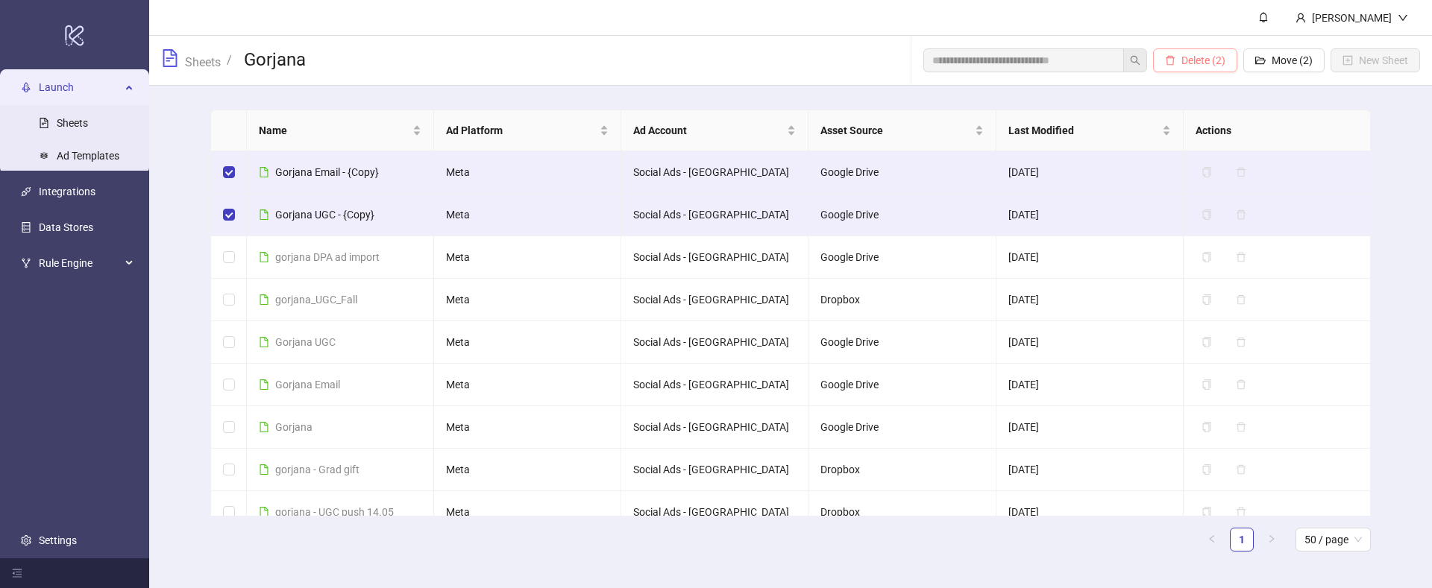
click at [1172, 59] on icon "delete" at bounding box center [1170, 60] width 10 height 10
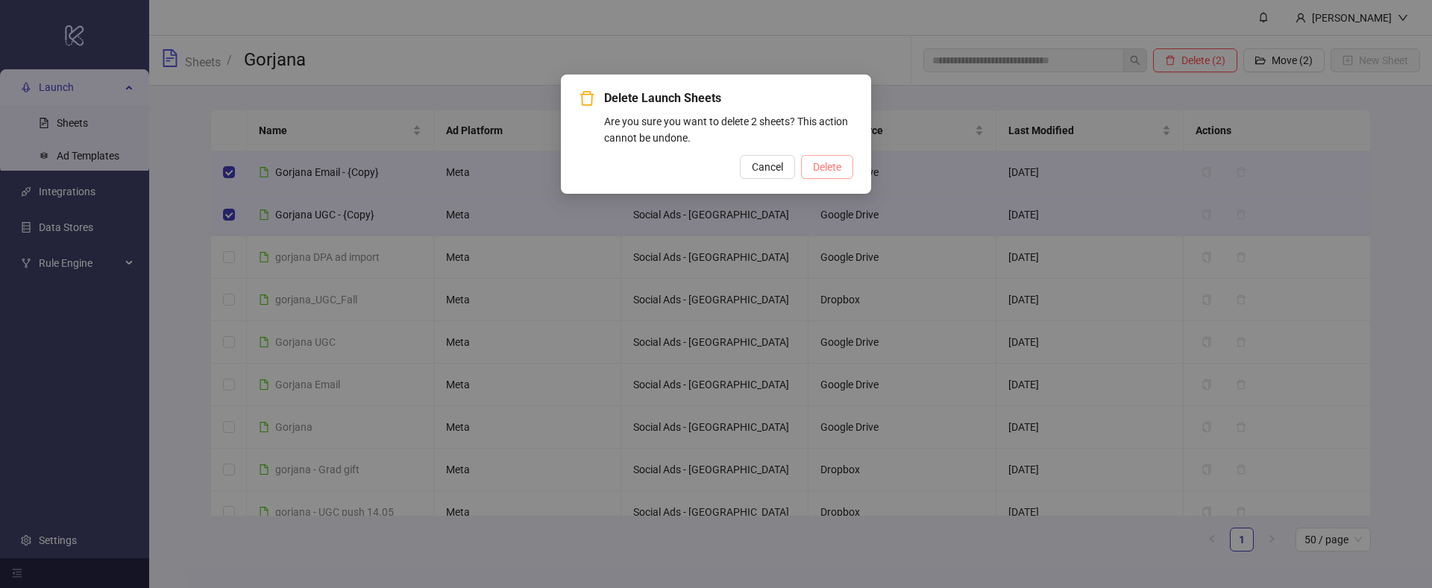
click at [818, 172] on span "Delete" at bounding box center [827, 167] width 28 height 12
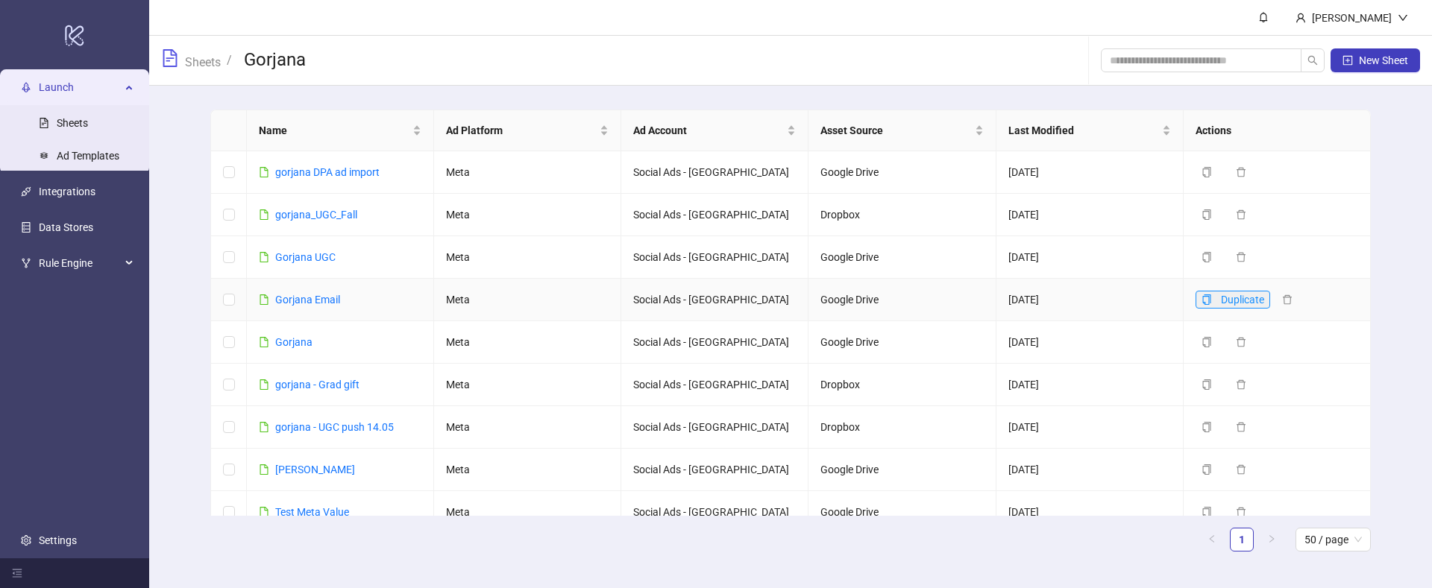
click at [1202, 299] on icon "copy" at bounding box center [1206, 300] width 8 height 10
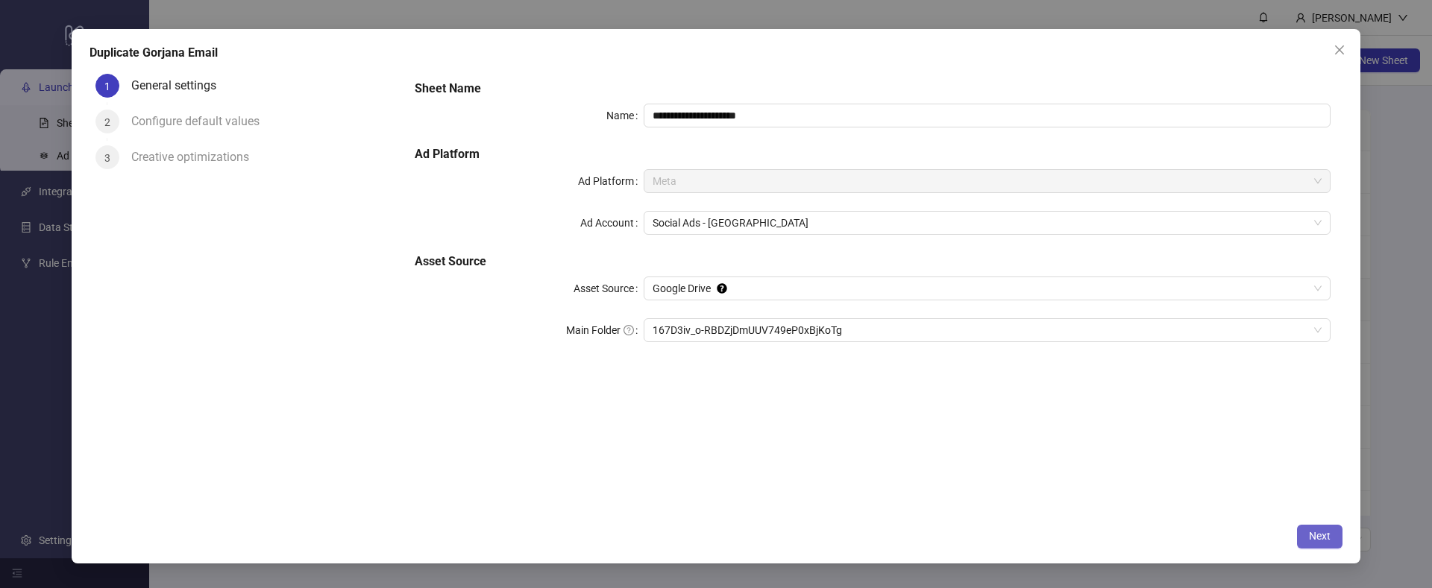
click at [1333, 534] on button "Next" at bounding box center [1319, 537] width 45 height 24
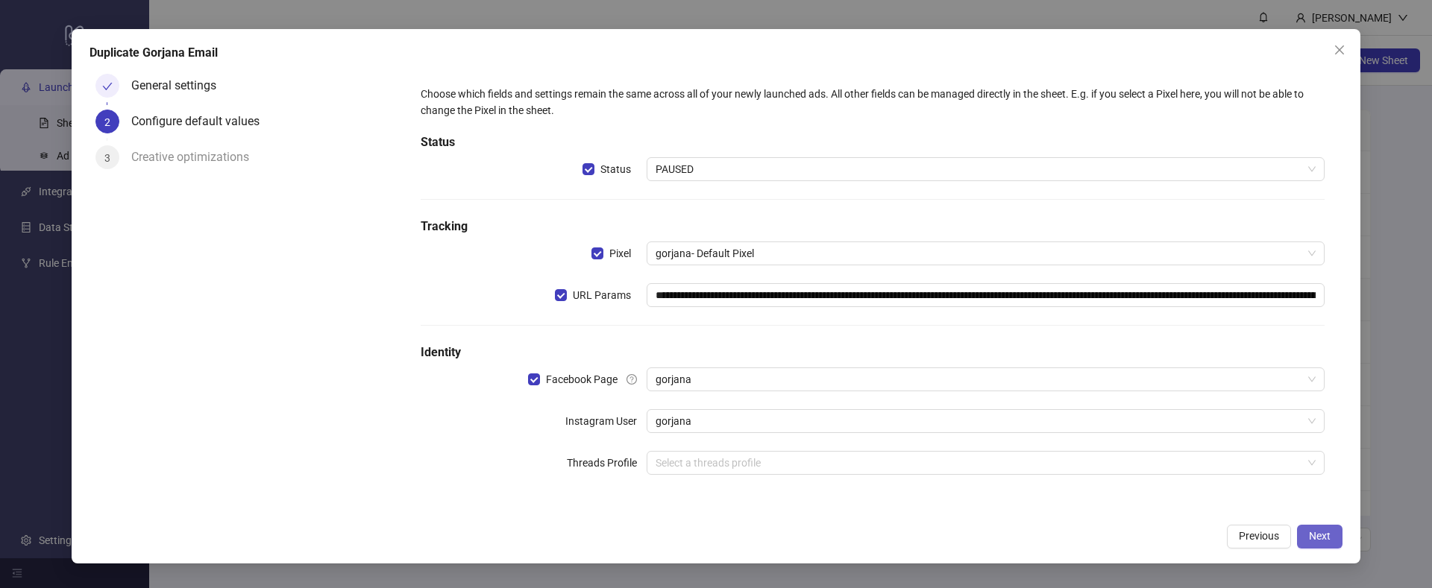
click at [1328, 534] on span "Next" at bounding box center [1320, 536] width 22 height 12
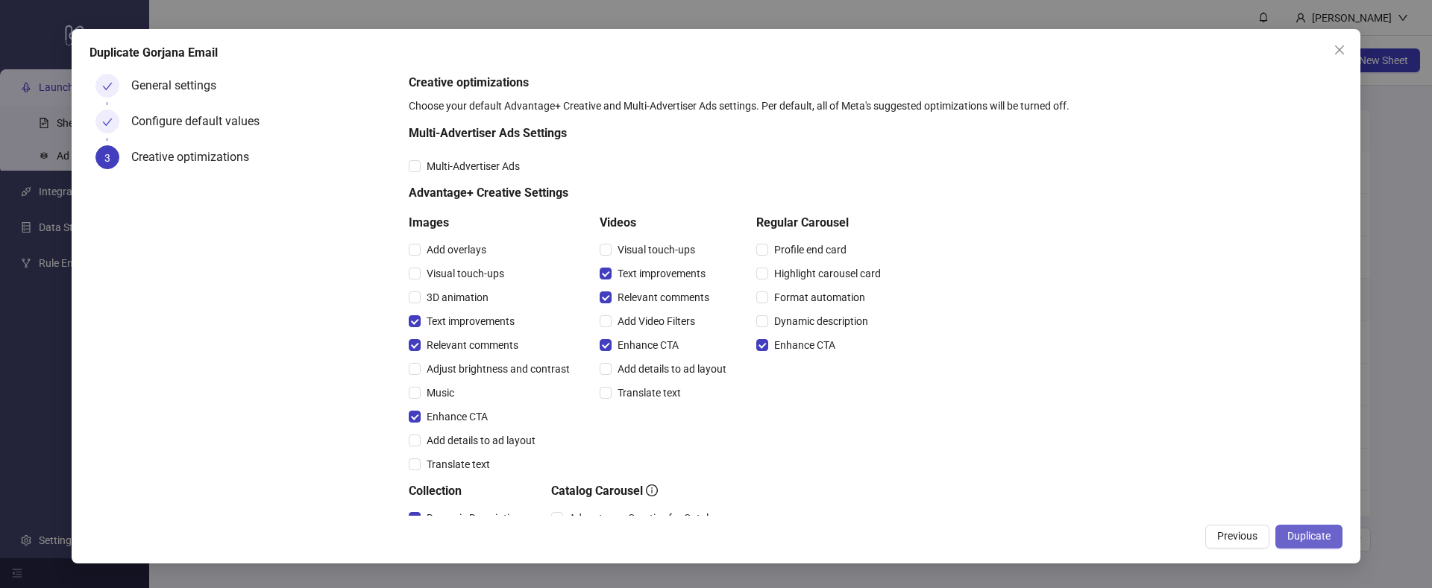
click at [1321, 534] on span "Duplicate" at bounding box center [1308, 536] width 43 height 12
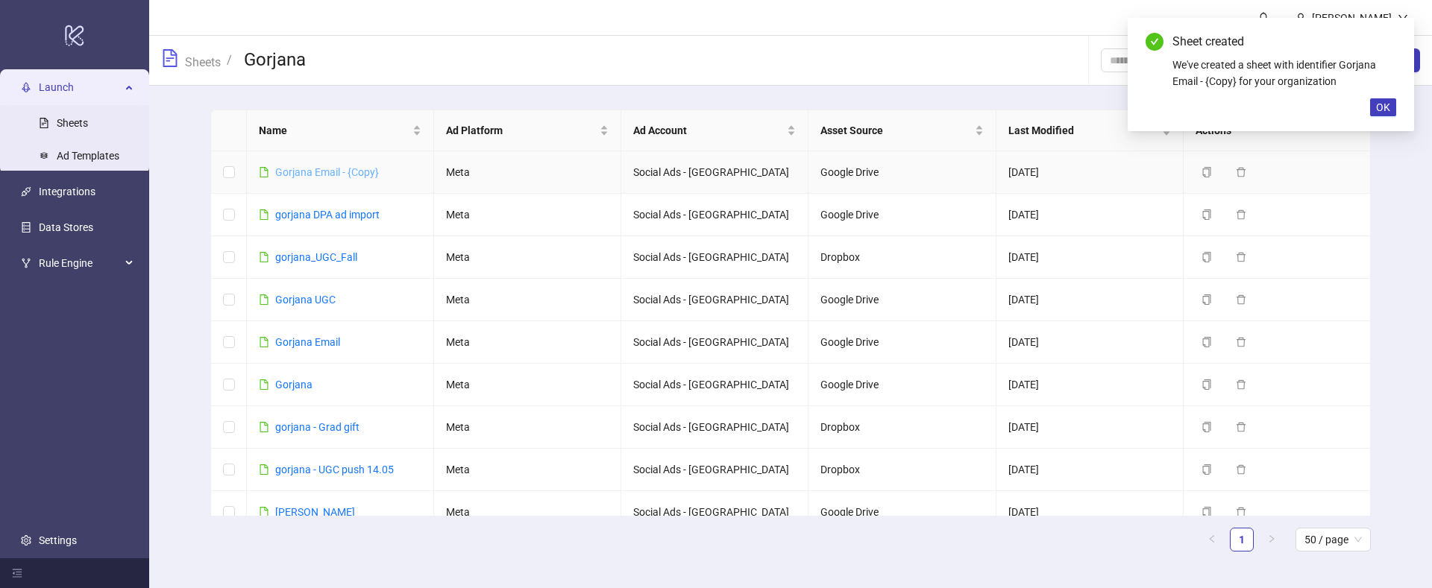
click at [297, 174] on link "Gorjana Email - {Copy}" at bounding box center [327, 172] width 104 height 12
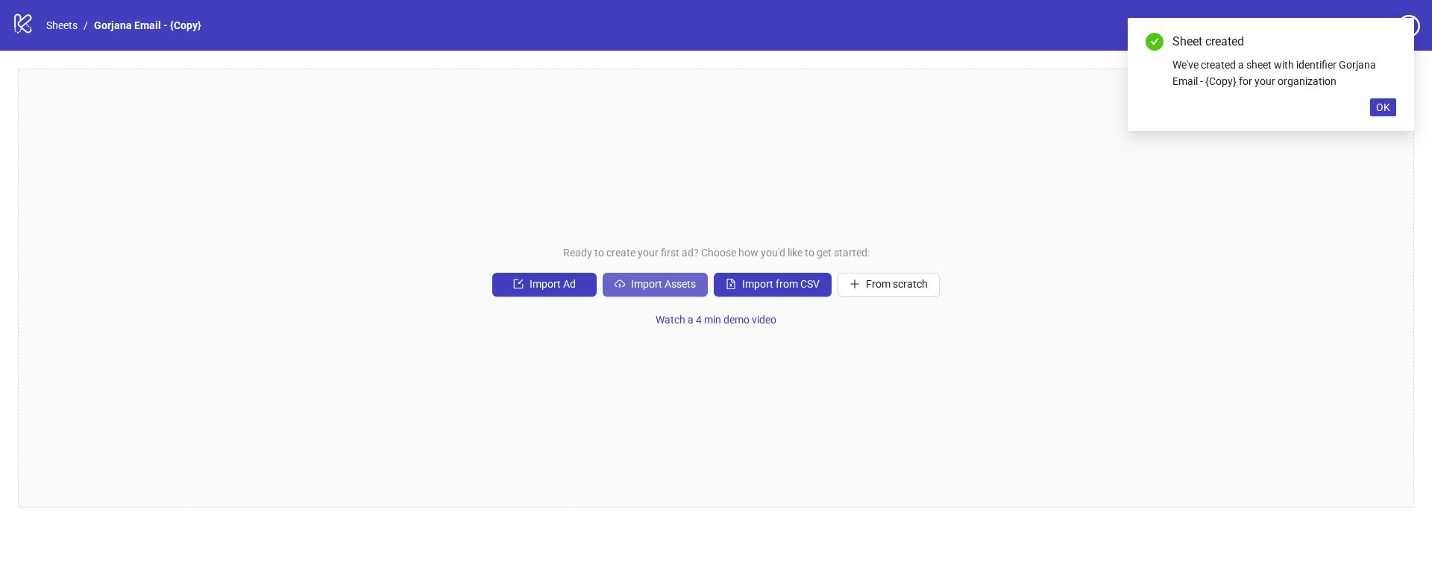
click at [663, 282] on span "Import Assets" at bounding box center [663, 284] width 65 height 12
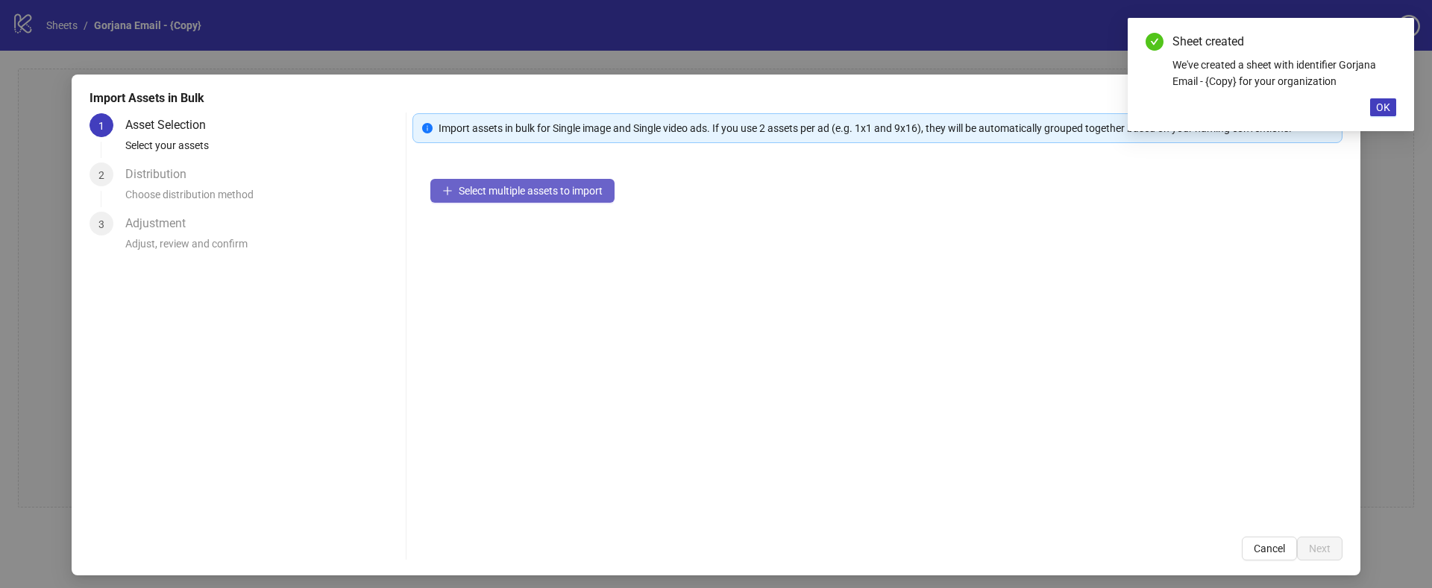
click at [466, 183] on button "Select multiple assets to import" at bounding box center [522, 191] width 184 height 24
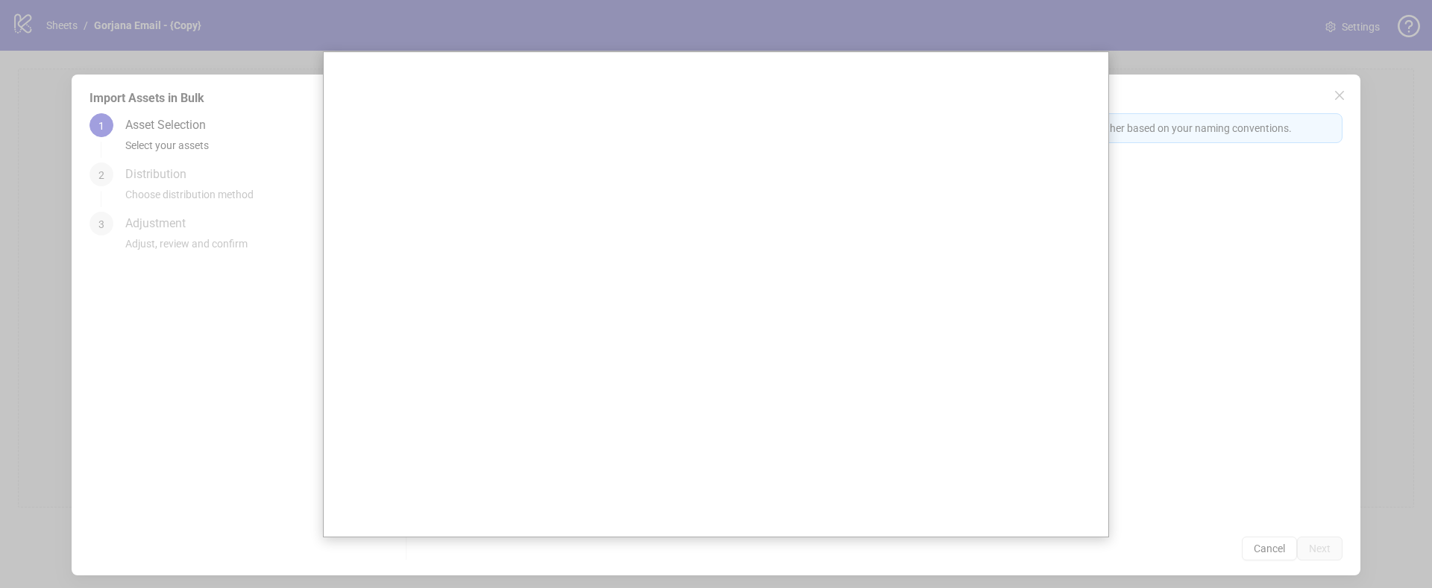
click at [295, 354] on div at bounding box center [716, 294] width 1432 height 588
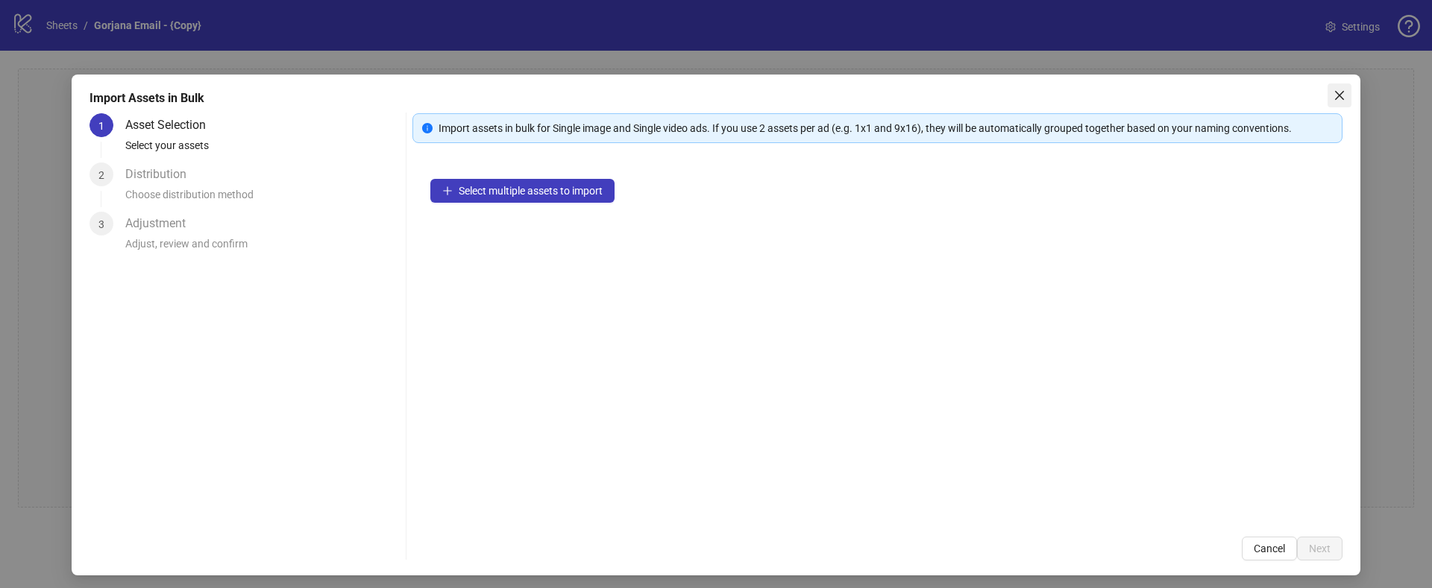
click at [1337, 91] on icon "close" at bounding box center [1339, 95] width 12 height 12
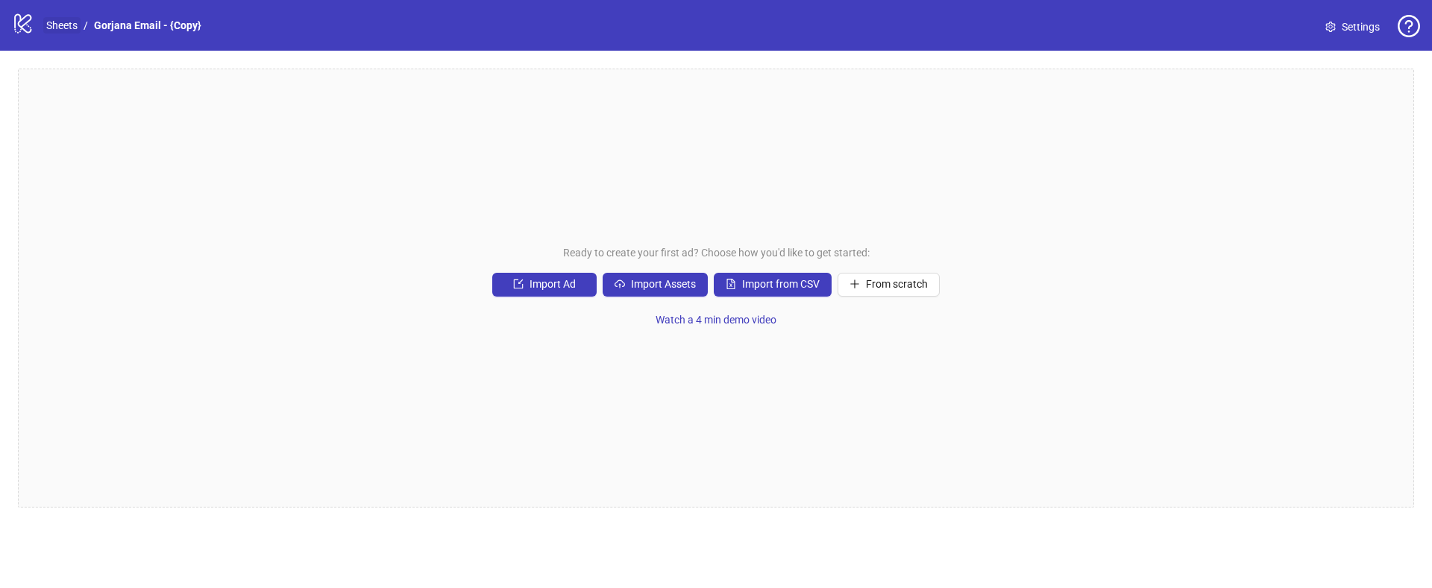
click at [62, 18] on link "Sheets" at bounding box center [61, 25] width 37 height 16
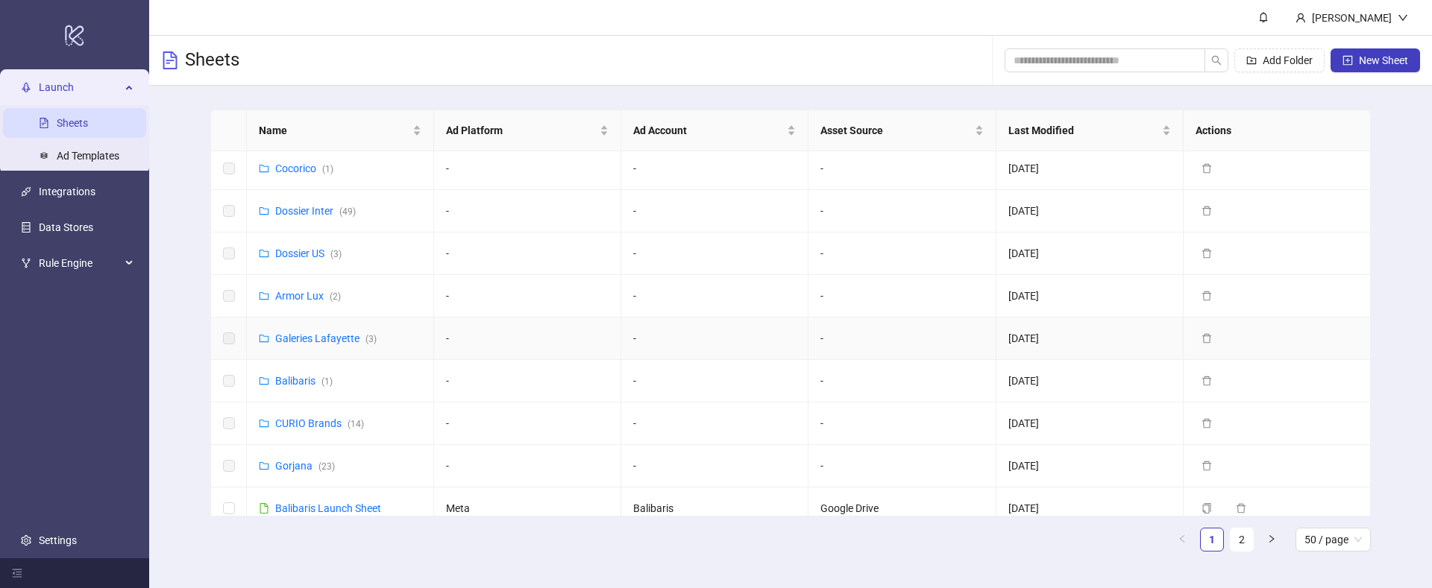
scroll to position [91, 0]
click at [290, 467] on link "Gorjana ( 23 )" at bounding box center [305, 464] width 60 height 12
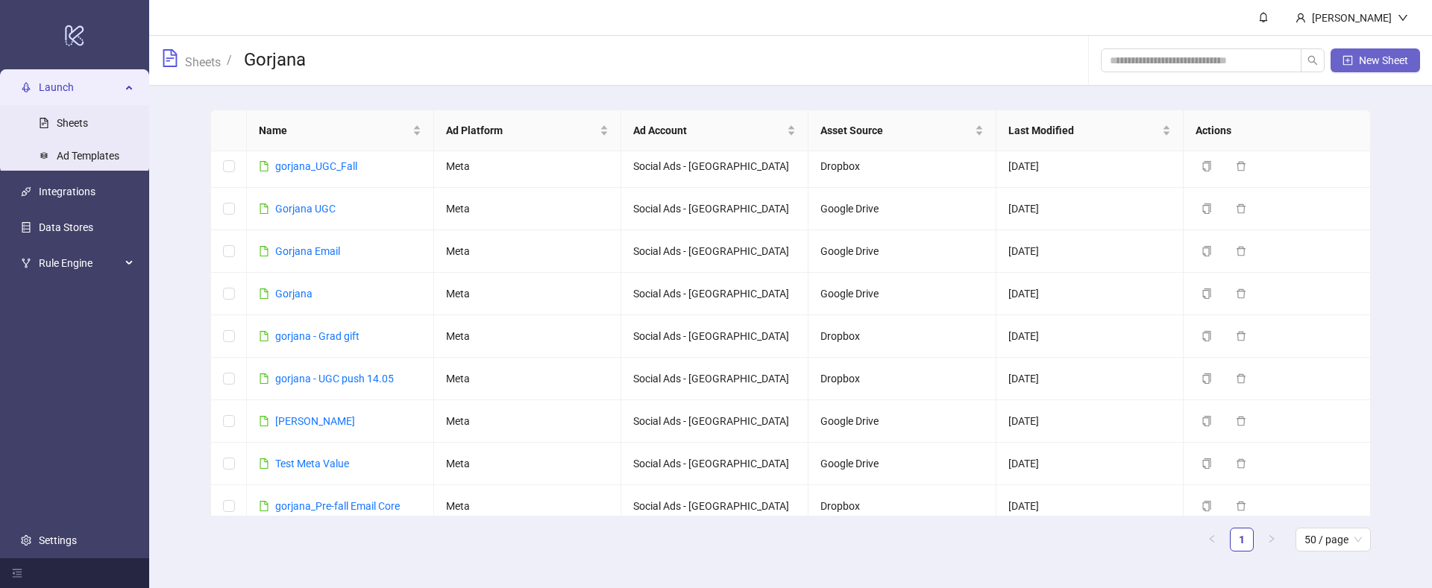
click at [1370, 60] on span "New Sheet" at bounding box center [1383, 60] width 49 height 12
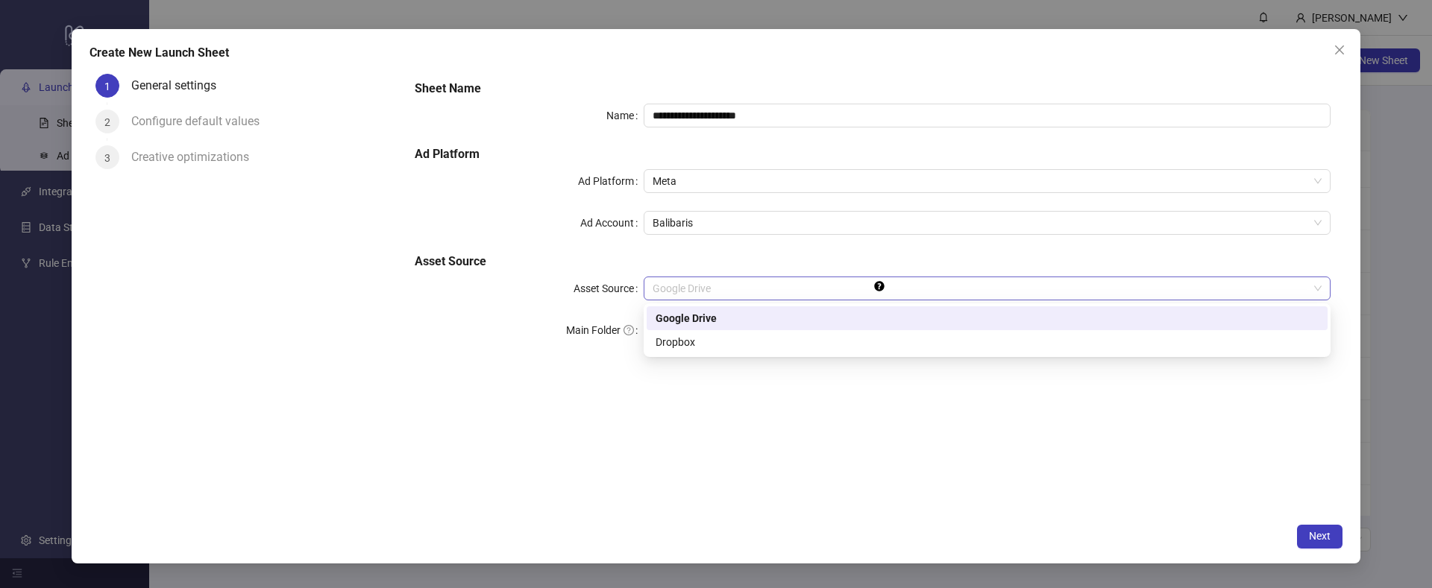
click at [674, 291] on span "Google Drive" at bounding box center [987, 288] width 669 height 22
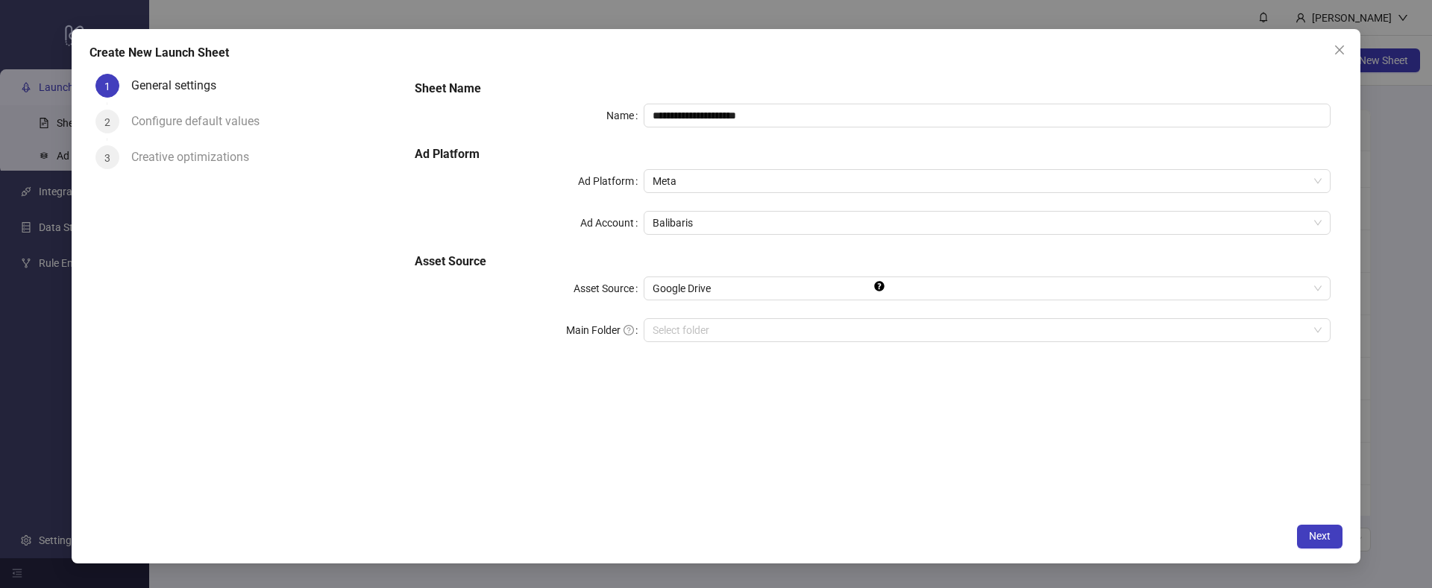
click at [602, 353] on div "**********" at bounding box center [873, 220] width 928 height 292
click at [685, 318] on div "Select folder" at bounding box center [987, 330] width 687 height 24
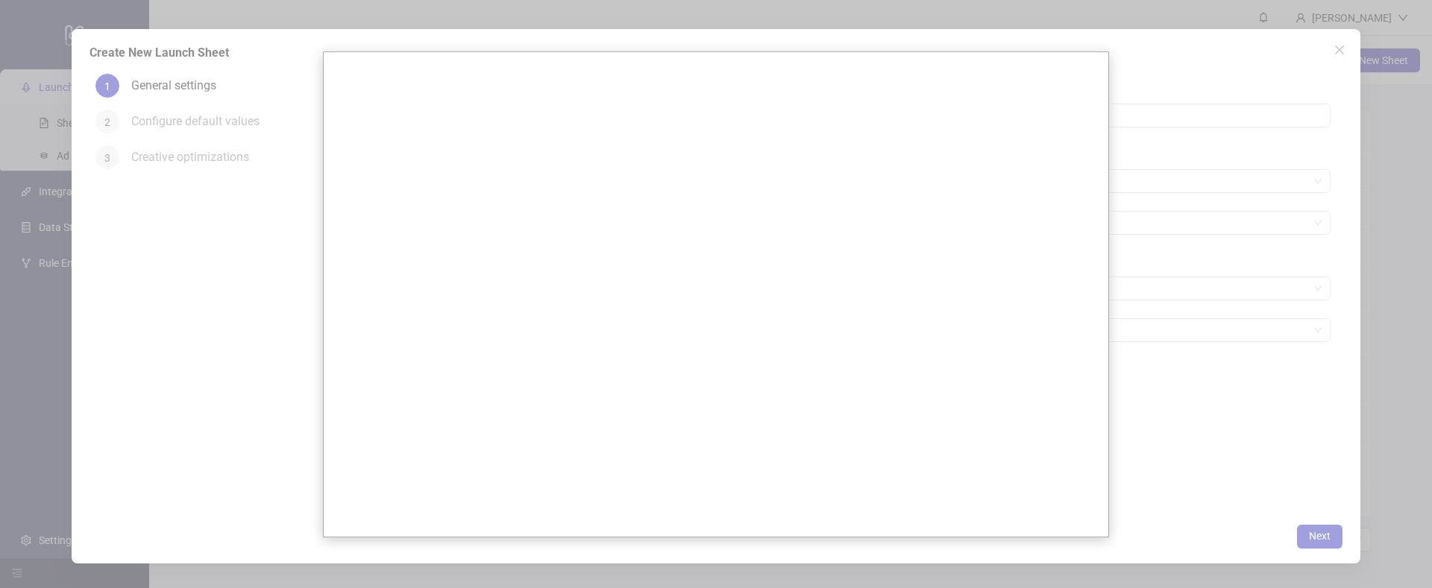
click at [1222, 366] on div at bounding box center [716, 294] width 1432 height 588
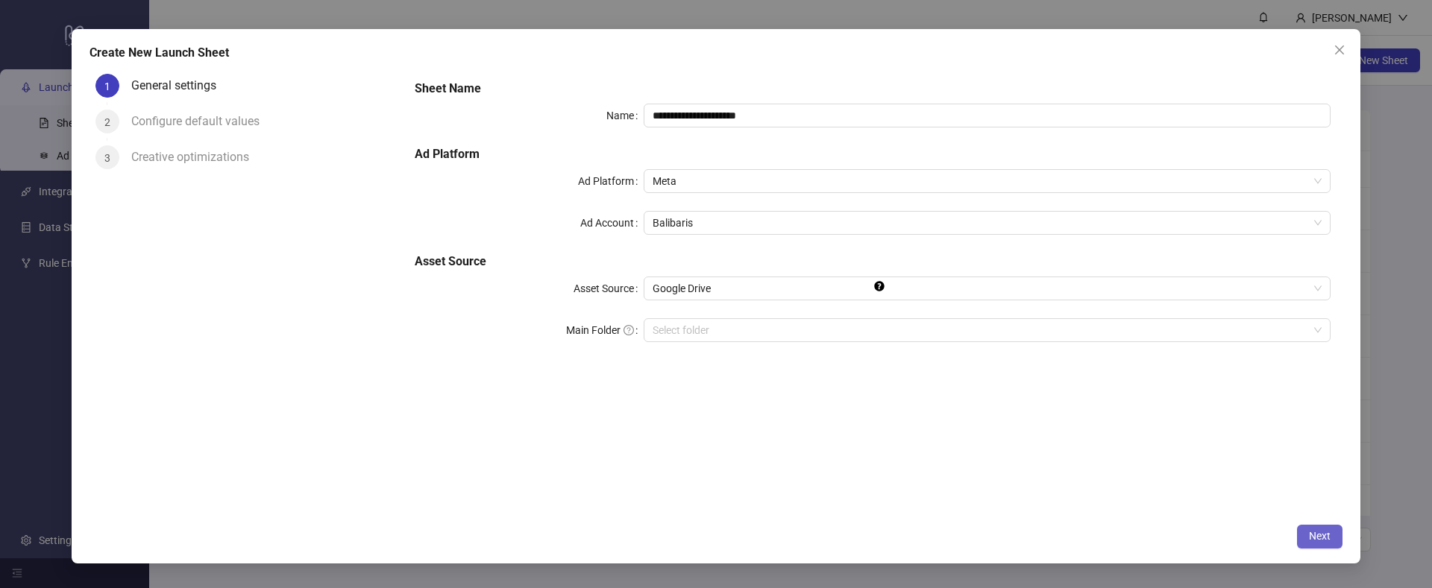
click at [1319, 537] on span "Next" at bounding box center [1320, 536] width 22 height 12
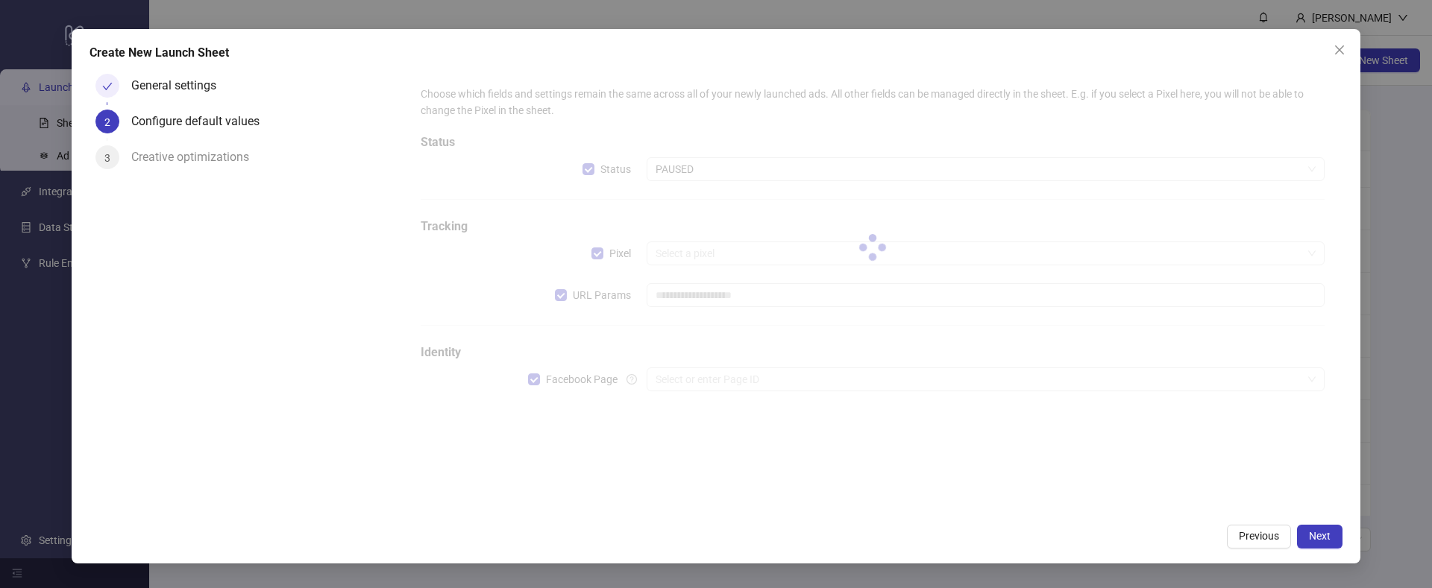
type input "**********"
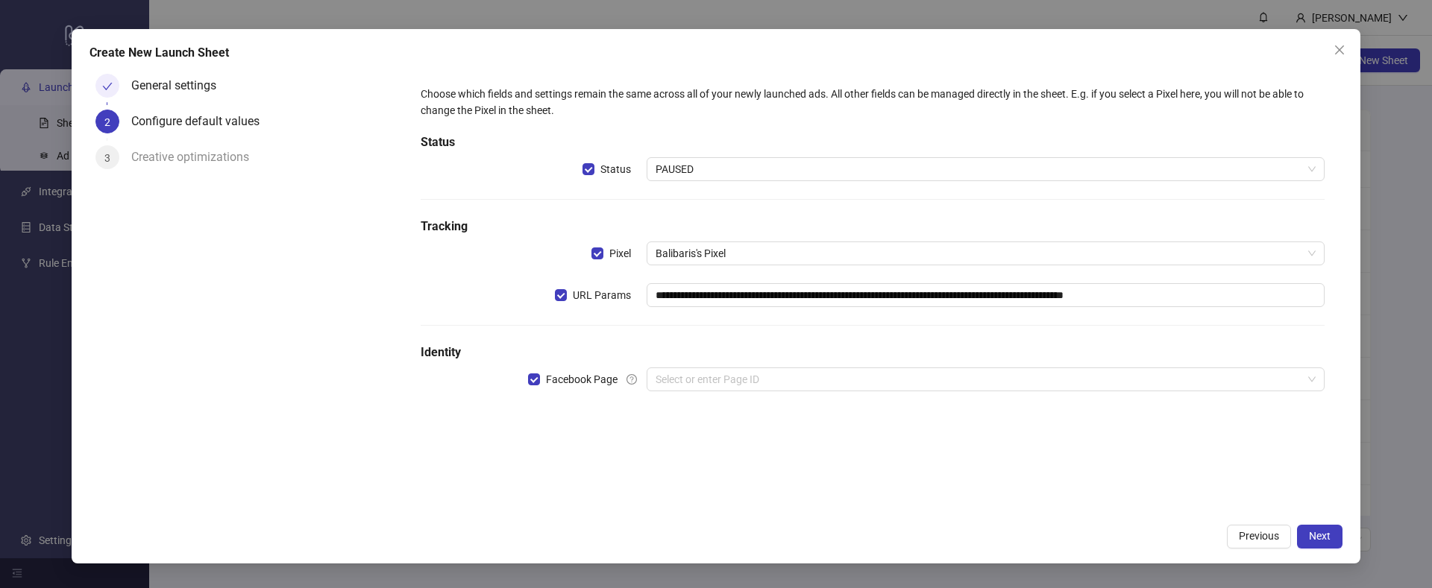
click at [835, 362] on div "**********" at bounding box center [873, 247] width 916 height 335
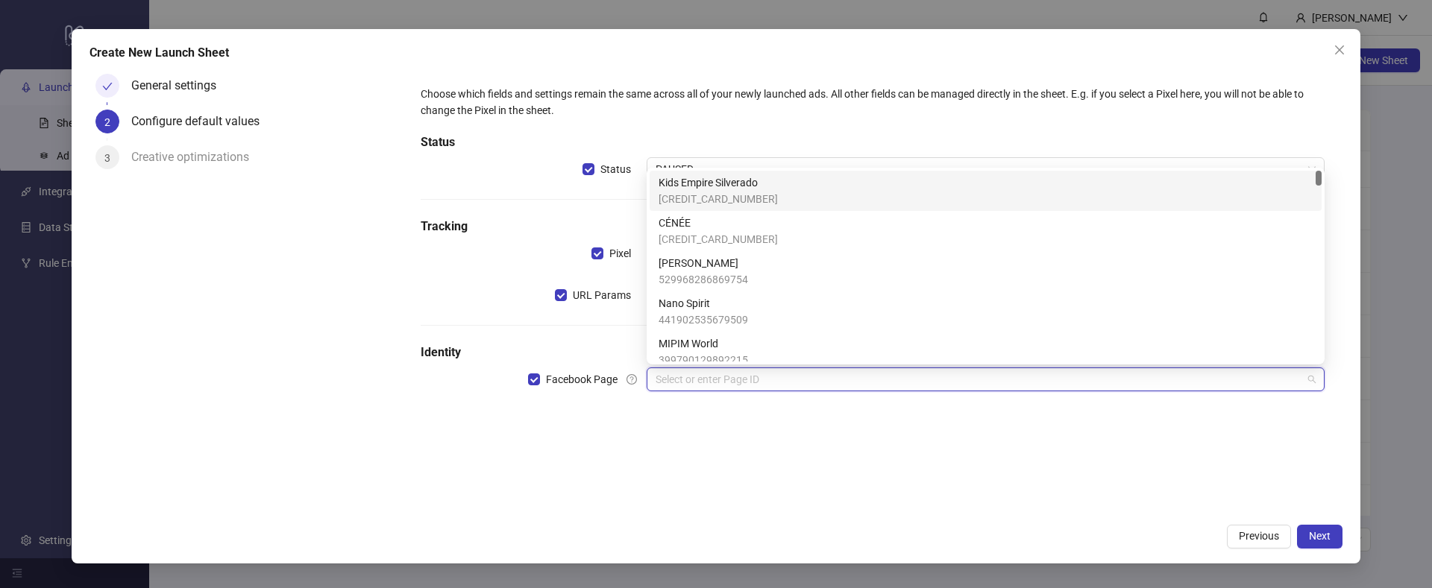
click at [801, 374] on input "search" at bounding box center [979, 379] width 647 height 22
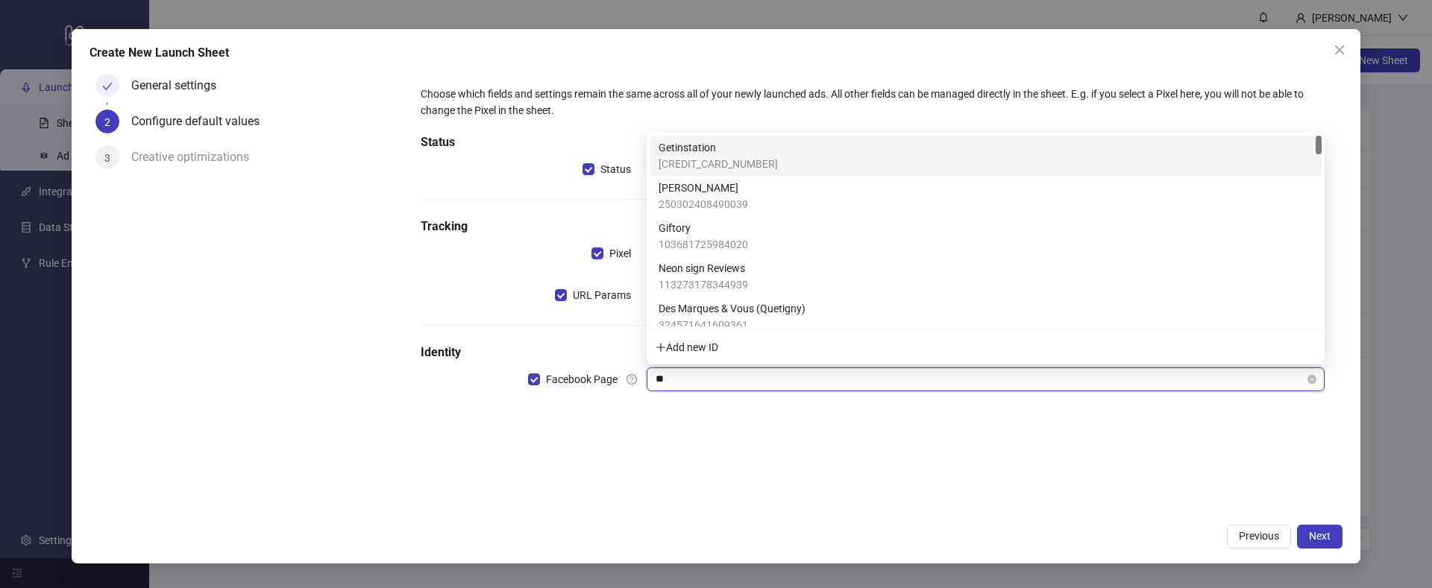
type input "***"
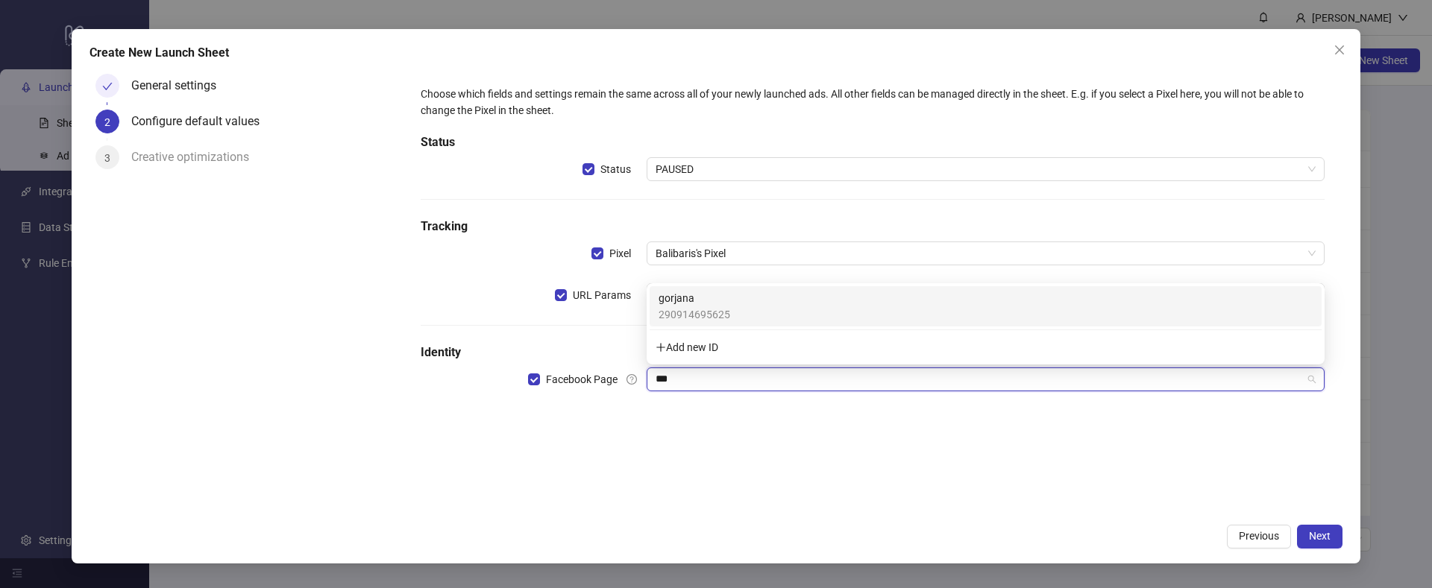
click at [701, 313] on span "290914695625" at bounding box center [695, 315] width 72 height 16
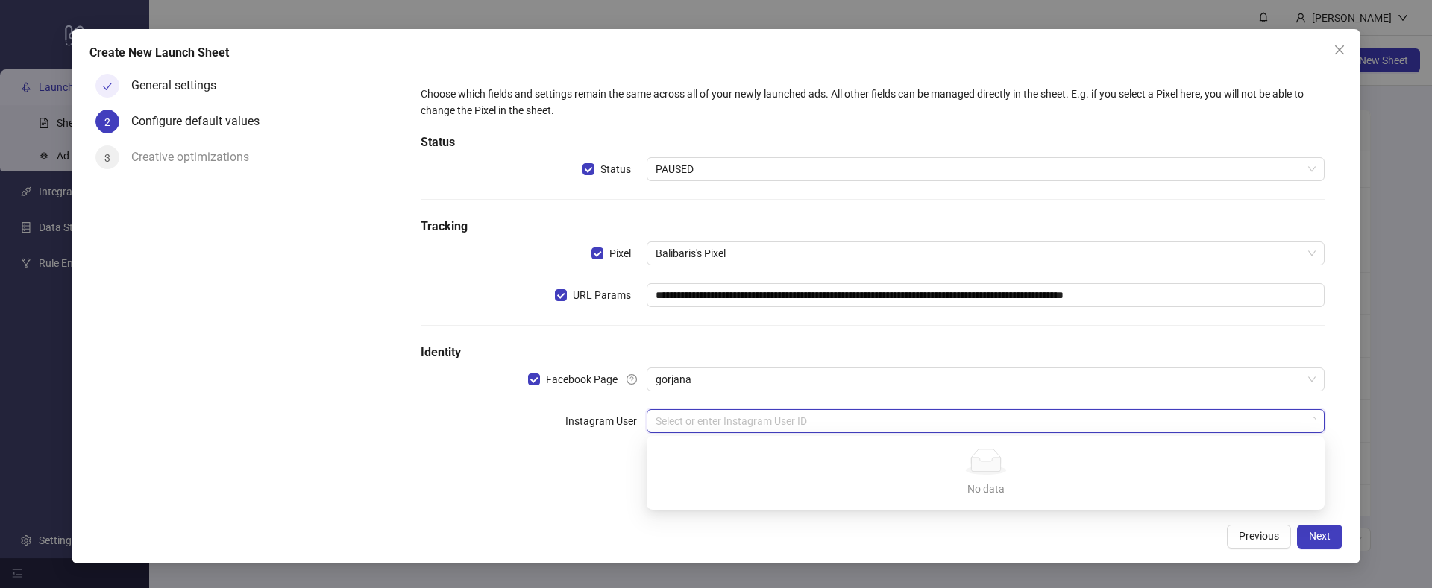
click at [720, 420] on input "search" at bounding box center [979, 421] width 647 height 22
type input "***"
click at [712, 444] on div "gorjana" at bounding box center [986, 451] width 654 height 16
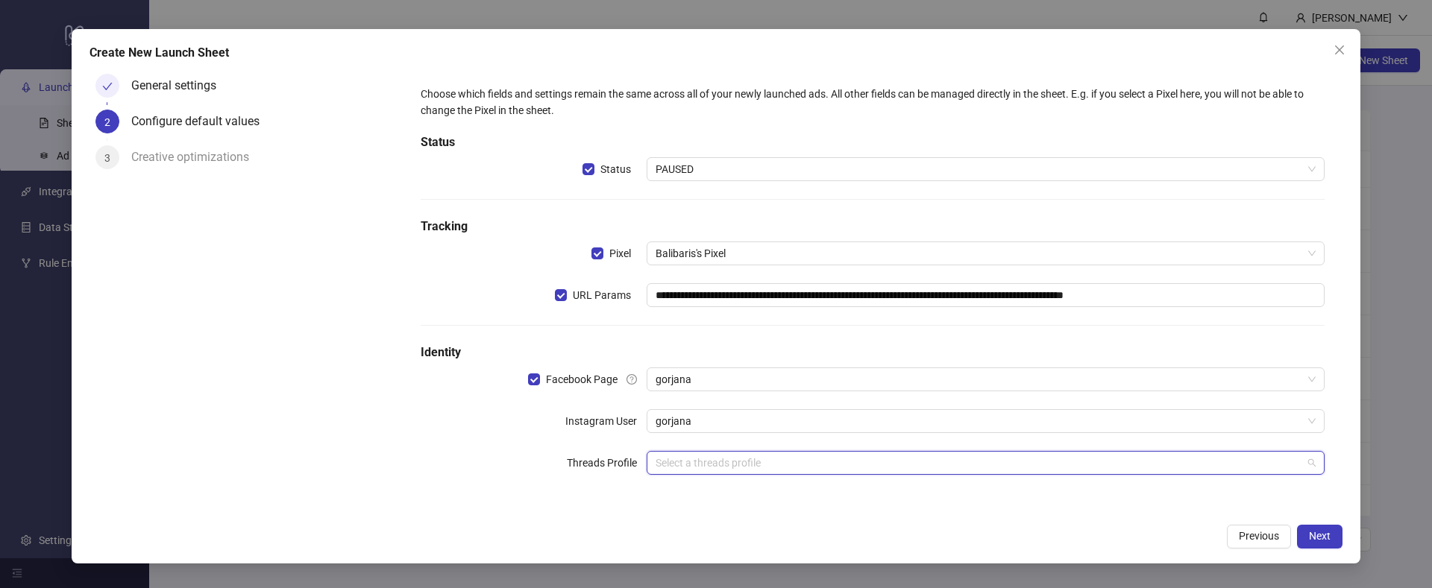
click at [703, 456] on input "search" at bounding box center [979, 463] width 647 height 22
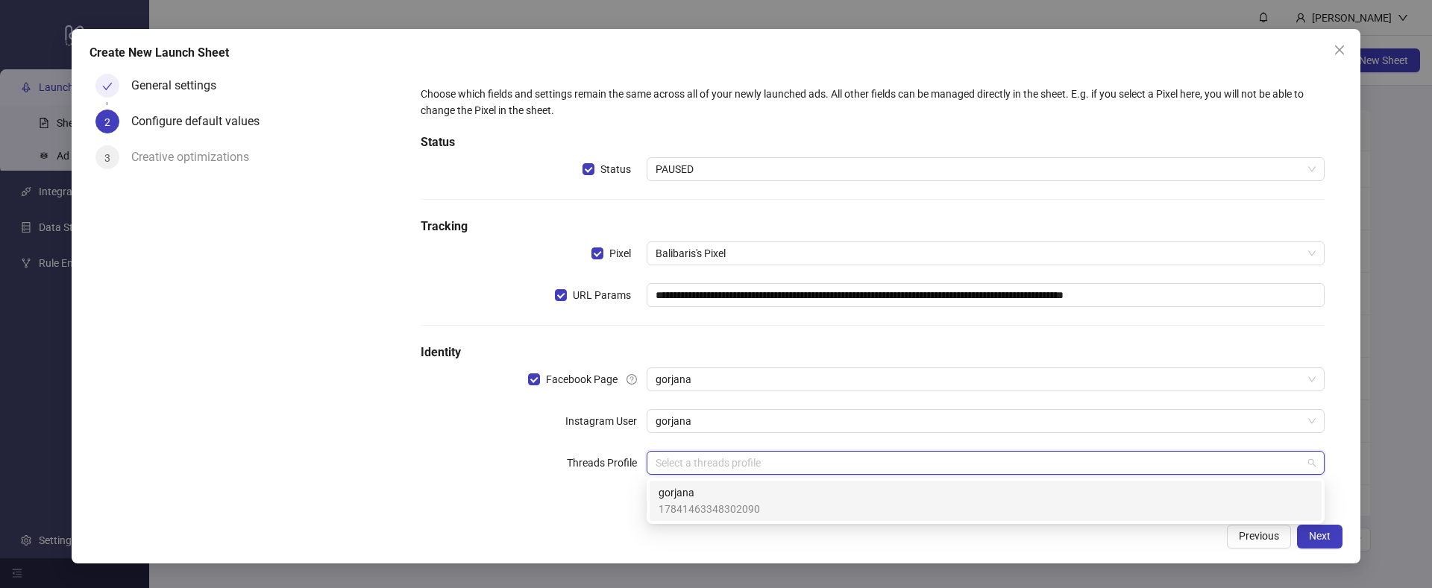
click at [698, 491] on span "gorjana" at bounding box center [709, 493] width 101 height 16
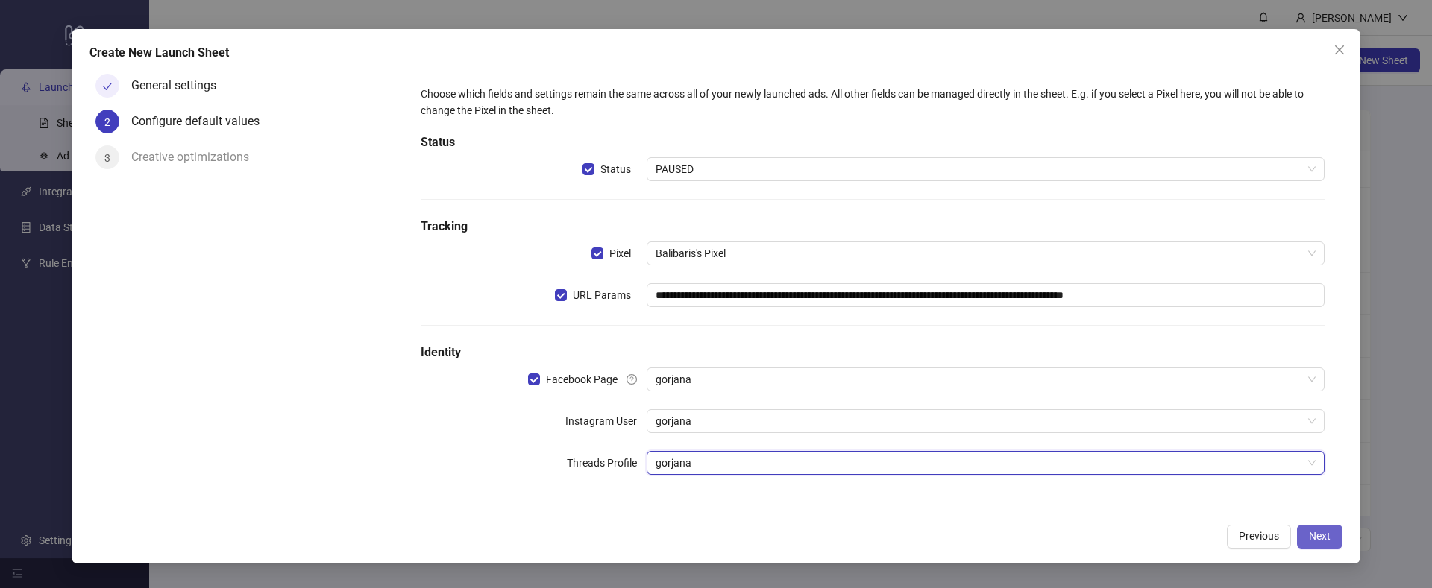
click at [1302, 538] on button "Next" at bounding box center [1319, 537] width 45 height 24
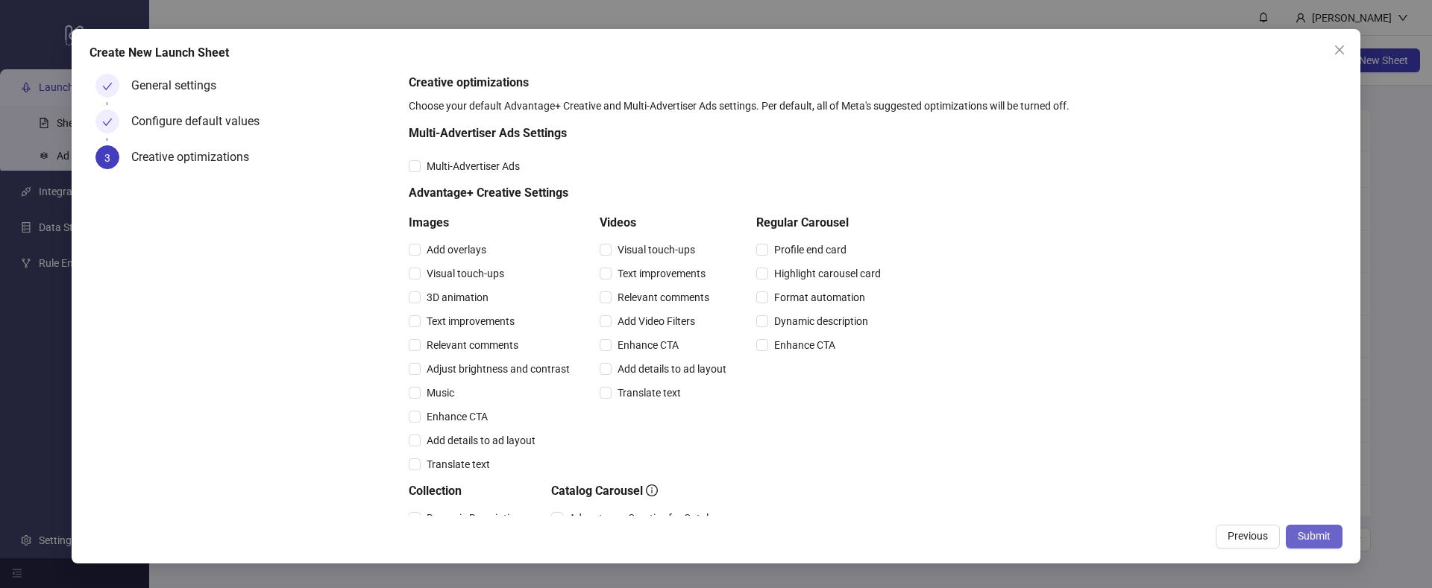
click at [1312, 539] on span "Submit" at bounding box center [1314, 536] width 33 height 12
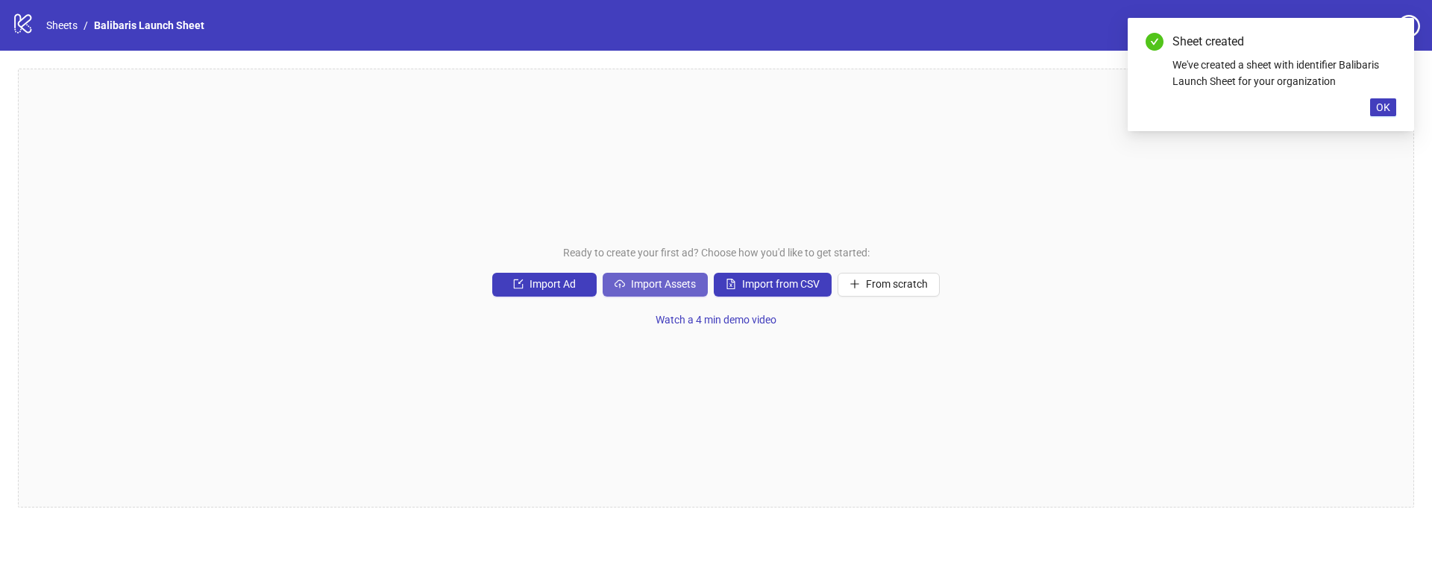
click at [615, 284] on icon "cloud-upload" at bounding box center [620, 284] width 10 height 10
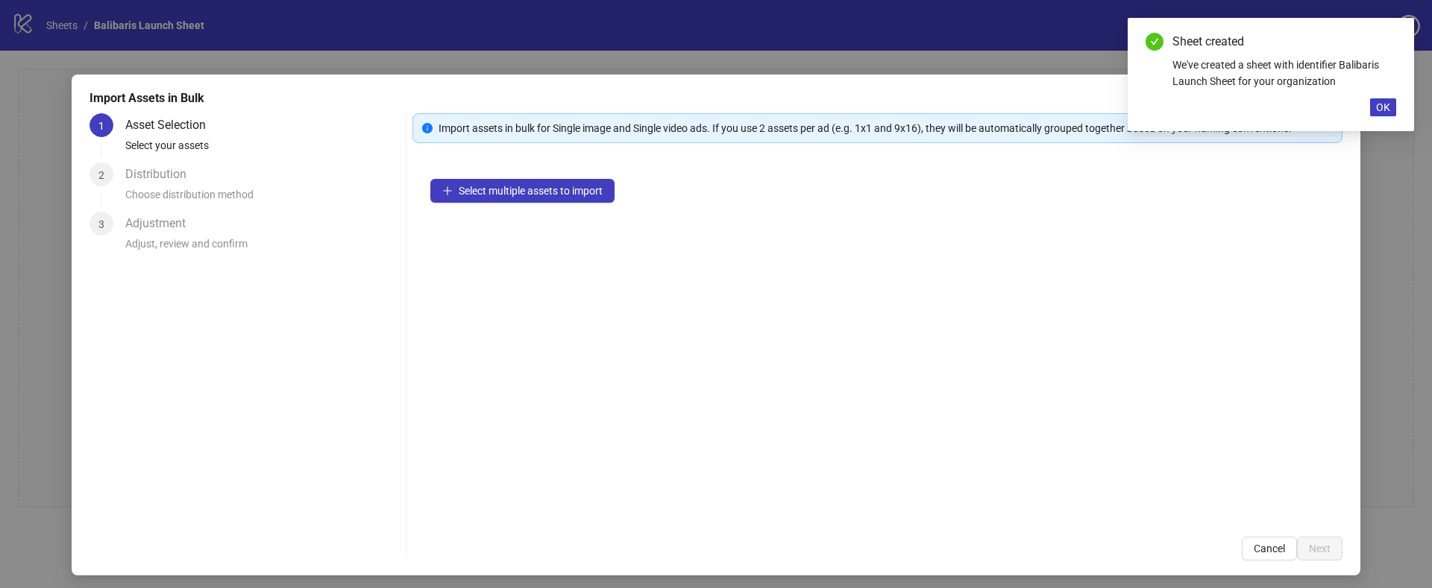
drag, startPoint x: 543, startPoint y: 227, endPoint x: 526, endPoint y: 212, distance: 23.2
click at [543, 227] on div "Select multiple assets to import" at bounding box center [877, 340] width 930 height 358
click at [524, 210] on div "Select multiple assets to import" at bounding box center [877, 340] width 930 height 358
click at [508, 195] on span "Select multiple assets to import" at bounding box center [531, 191] width 144 height 12
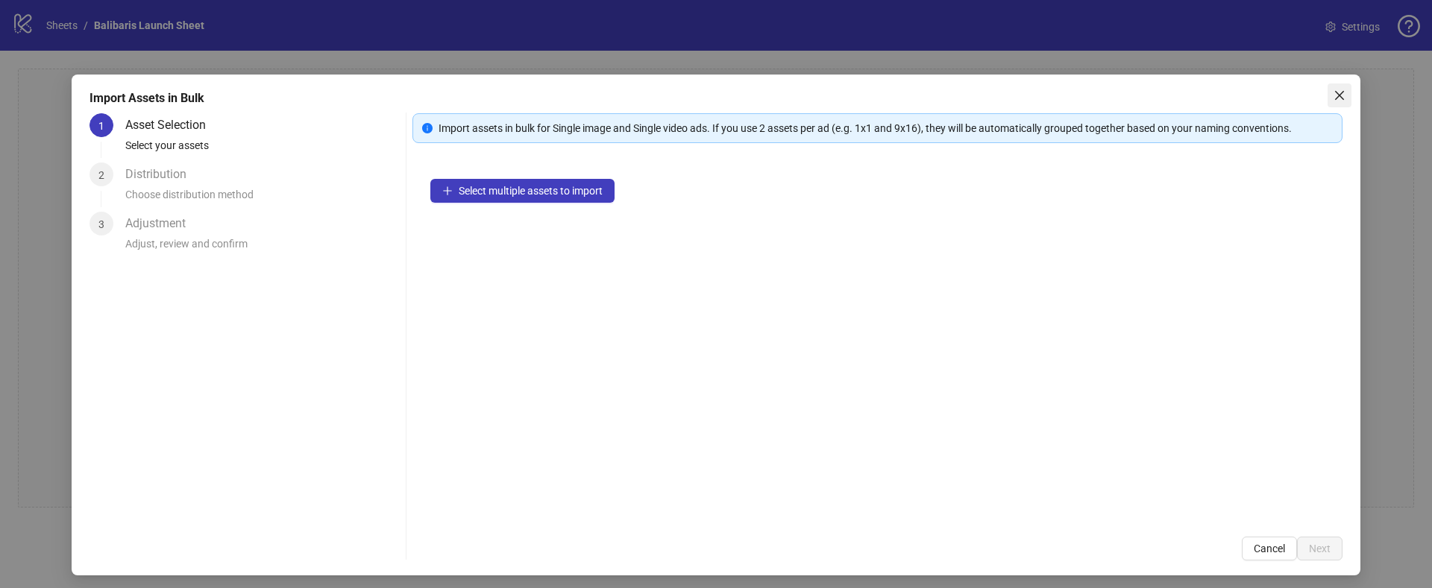
click at [1340, 91] on icon "close" at bounding box center [1339, 95] width 12 height 12
